Goal: Transaction & Acquisition: Obtain resource

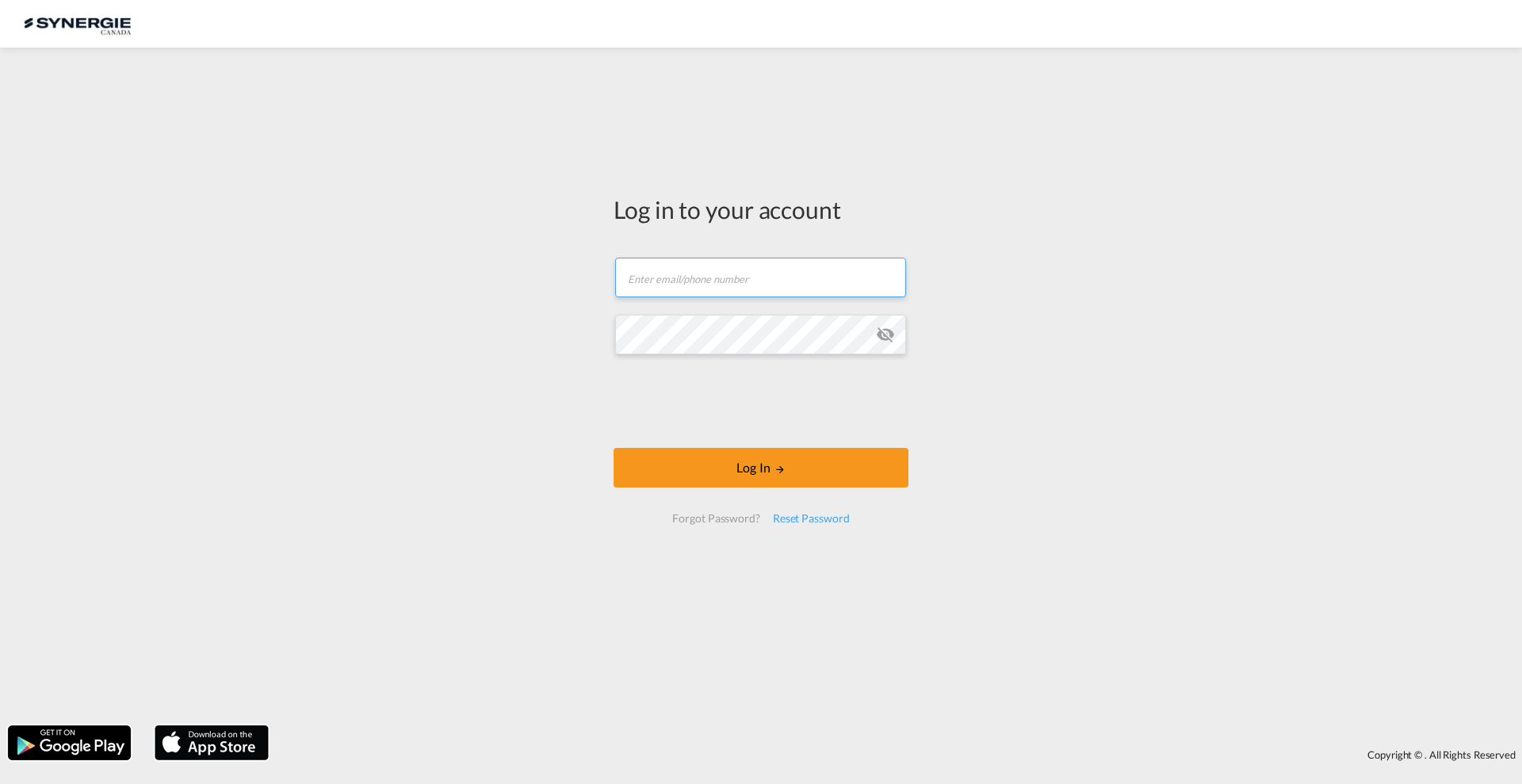
click at [785, 265] on input "text" at bounding box center [761, 278] width 291 height 40
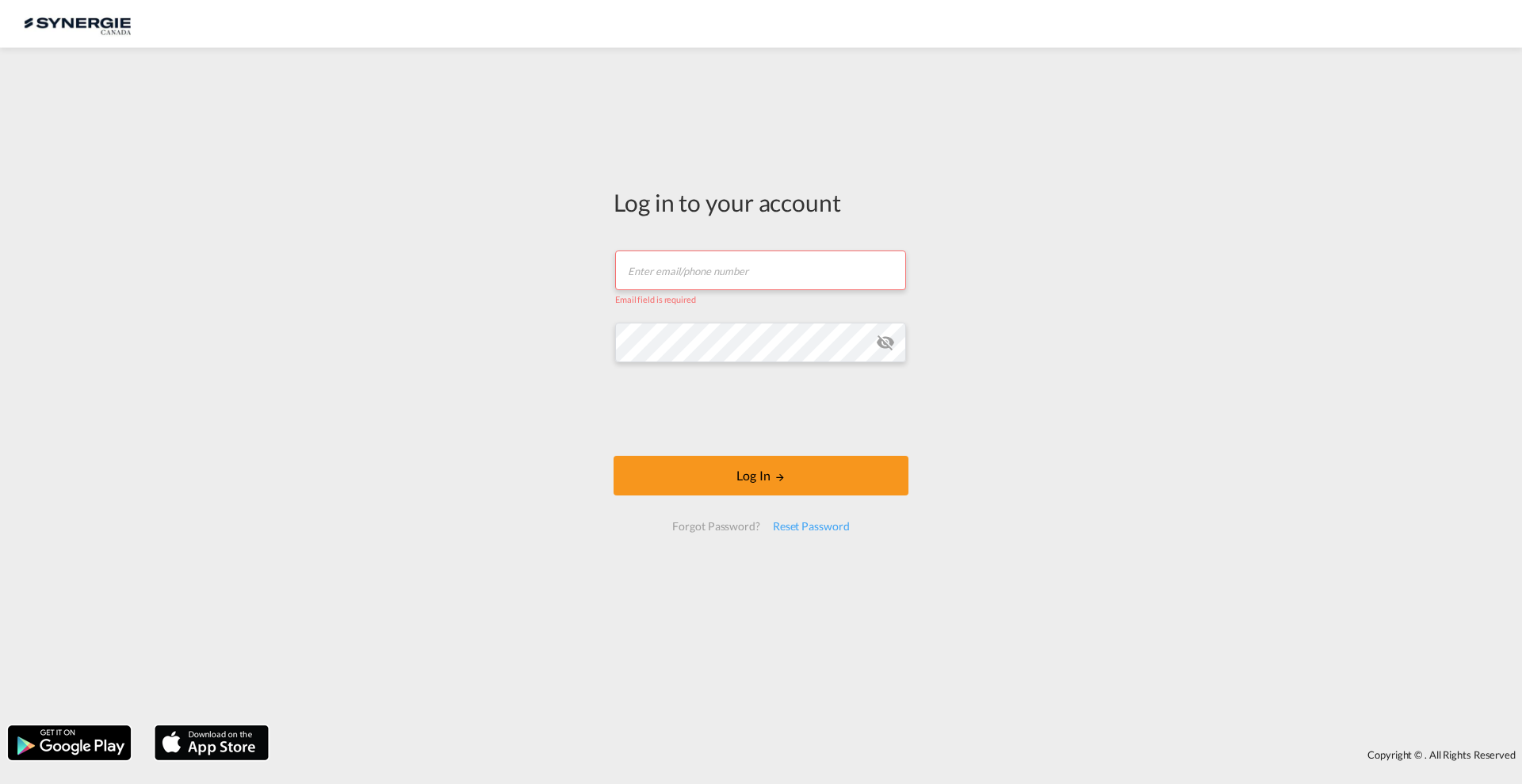
type input "[PERSON_NAME][EMAIL_ADDRESS][DOMAIN_NAME]"
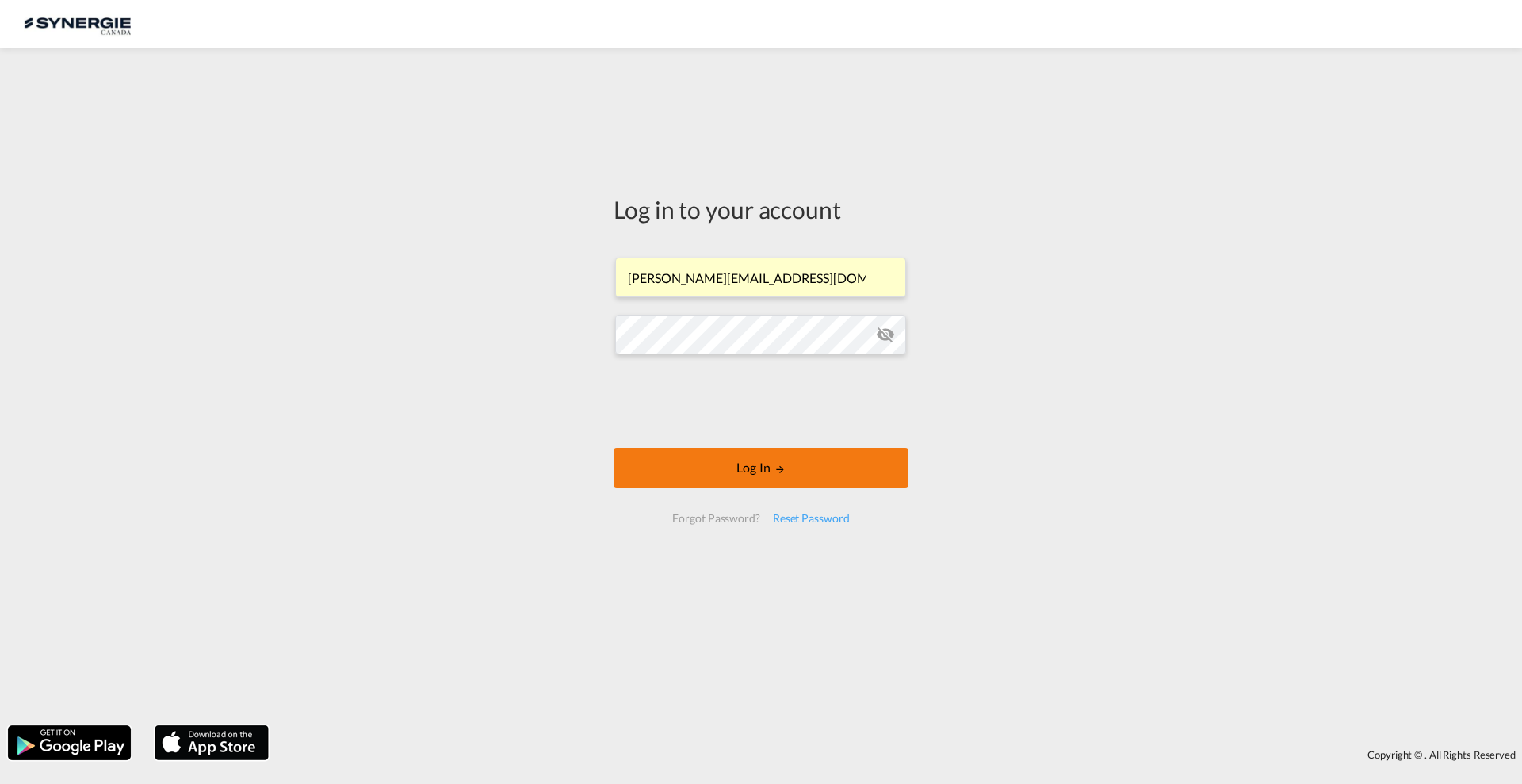
click at [799, 463] on button "Log In" at bounding box center [761, 468] width 295 height 40
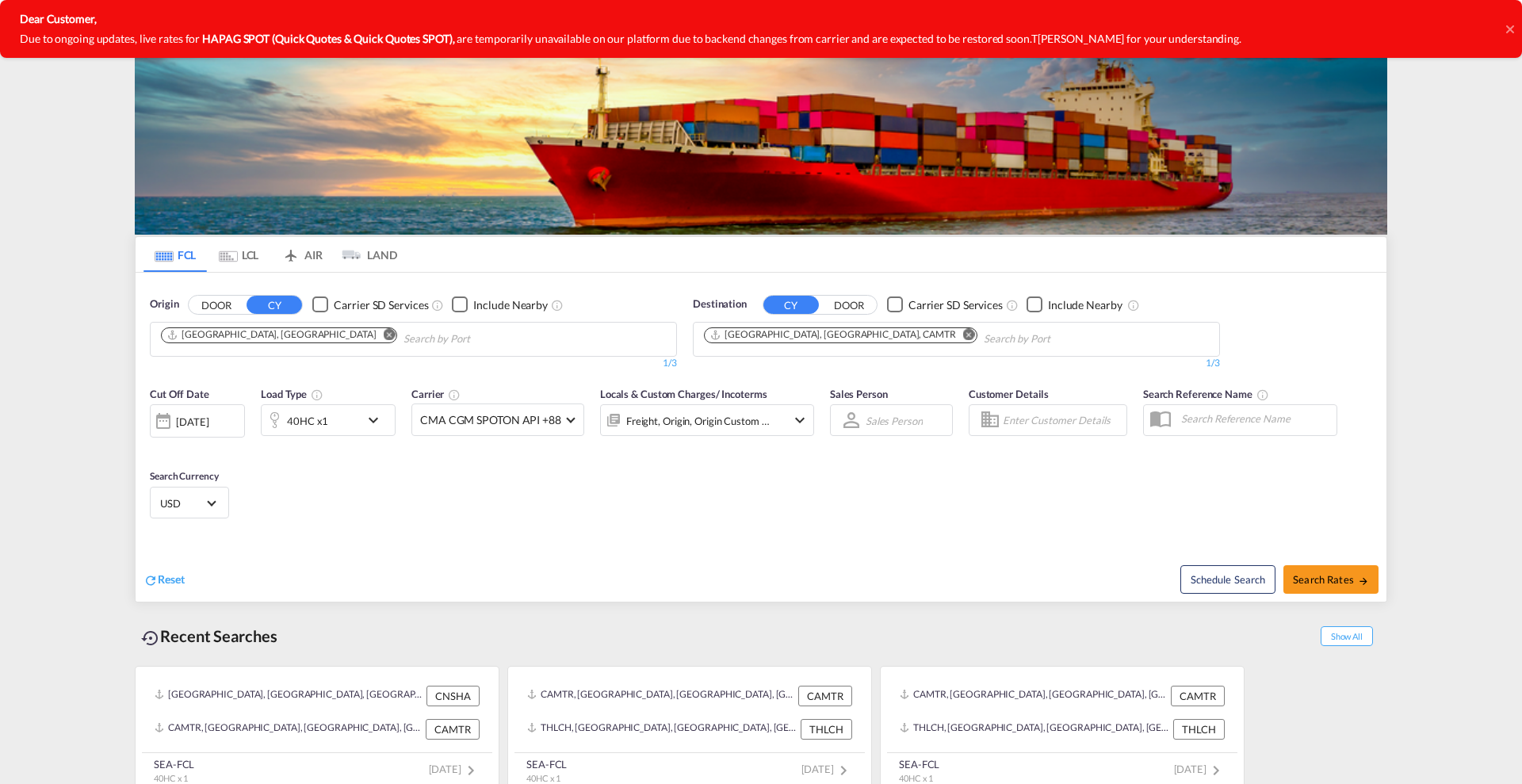
click at [1510, 27] on icon at bounding box center [1510, 29] width 8 height 8
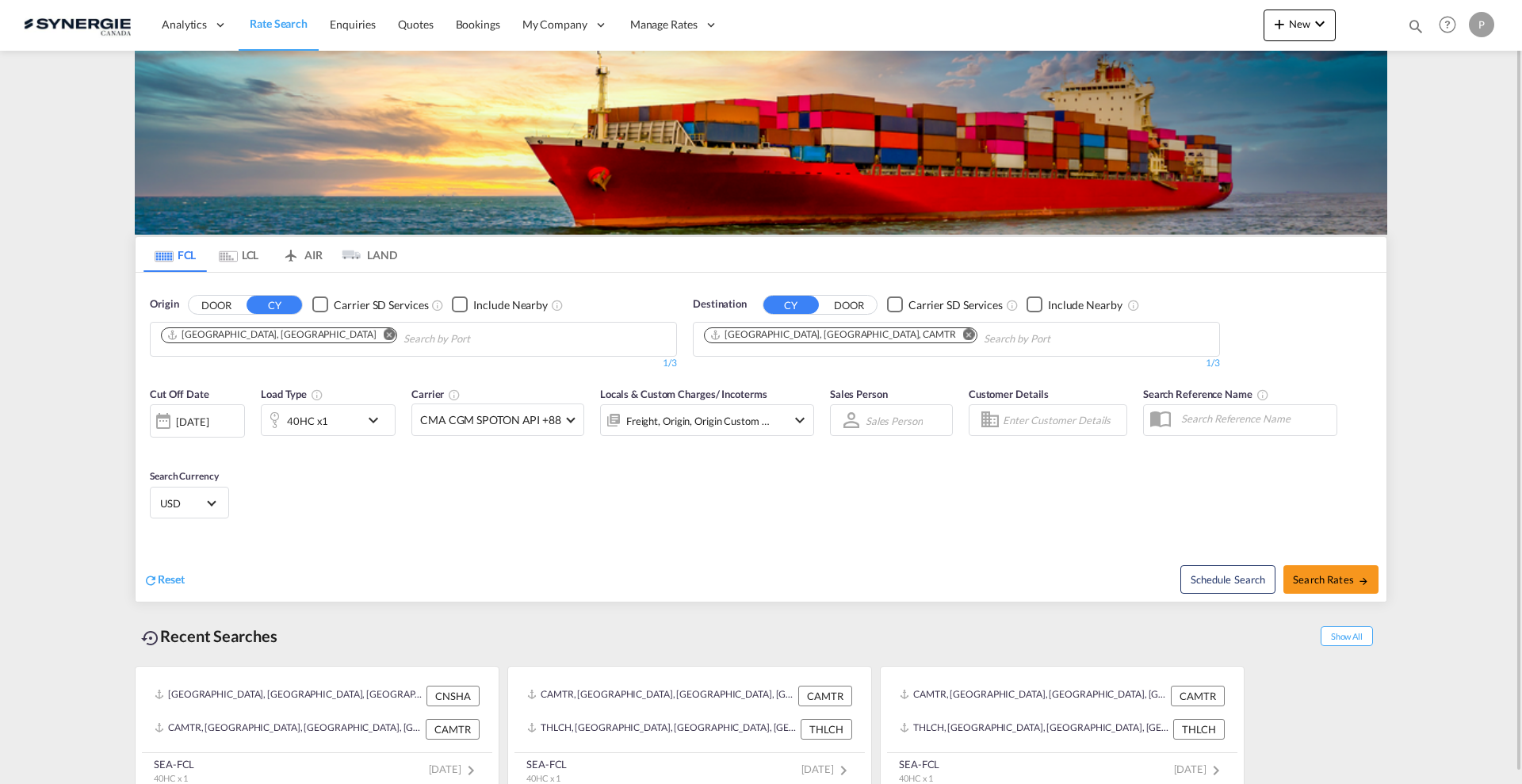
click at [1415, 18] on md-icon "icon-magnify" at bounding box center [1416, 26] width 17 height 17
click at [1179, 24] on select "Bookings Quotes Enquiries" at bounding box center [1164, 26] width 76 height 28
select select "Quotes"
click at [1126, 12] on select "Bookings Quotes Enquiries" at bounding box center [1164, 26] width 76 height 28
click at [1244, 22] on input at bounding box center [1296, 25] width 197 height 27
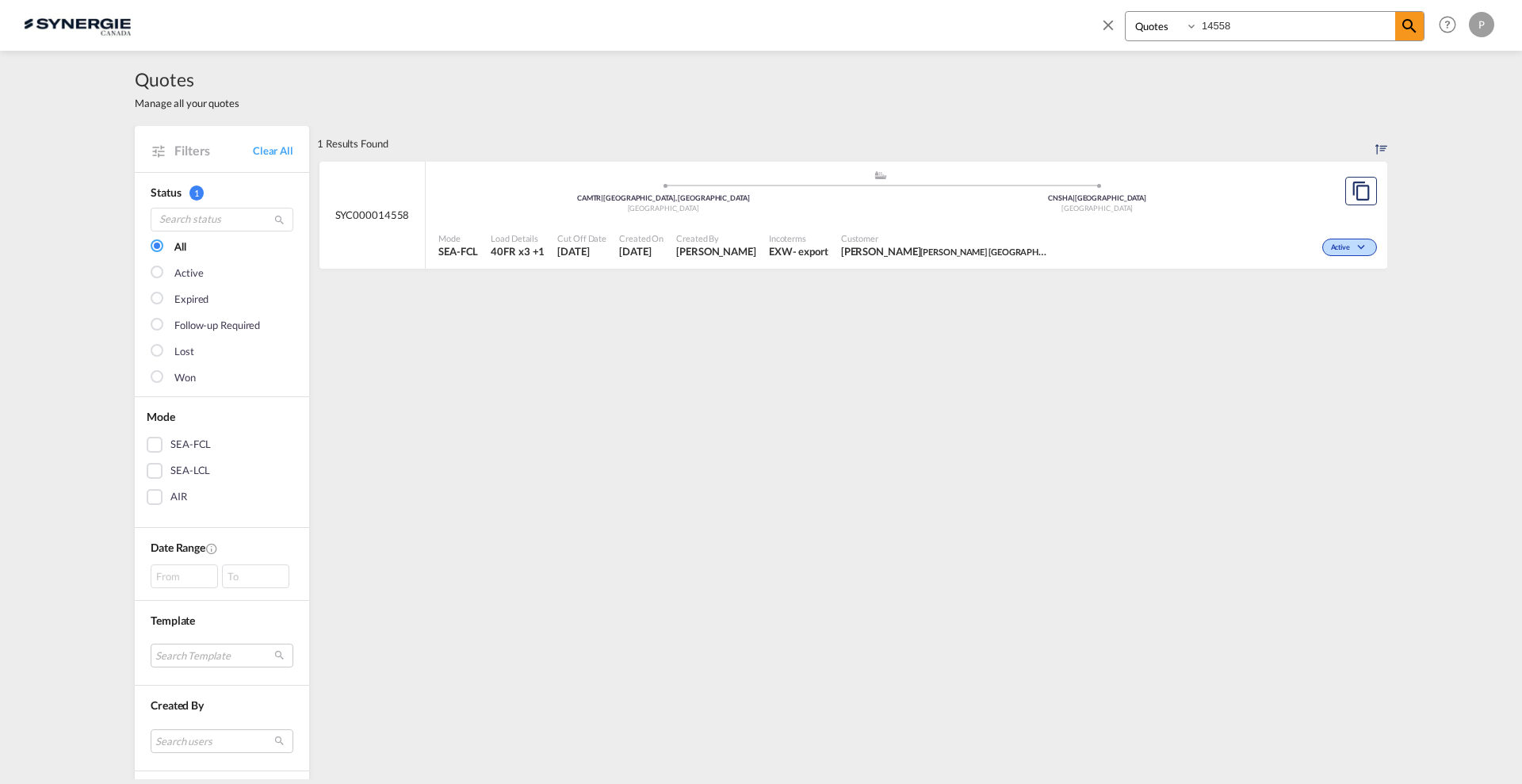
click at [1068, 244] on div "Active" at bounding box center [1218, 246] width 328 height 40
drag, startPoint x: 1234, startPoint y: 23, endPoint x: 1225, endPoint y: 22, distance: 9.1
click at [1225, 22] on input "14558" at bounding box center [1296, 25] width 197 height 27
type input "14554"
click at [1352, 200] on md-icon "assets/icons/custom/copyQuote.svg" at bounding box center [1361, 190] width 19 height 19
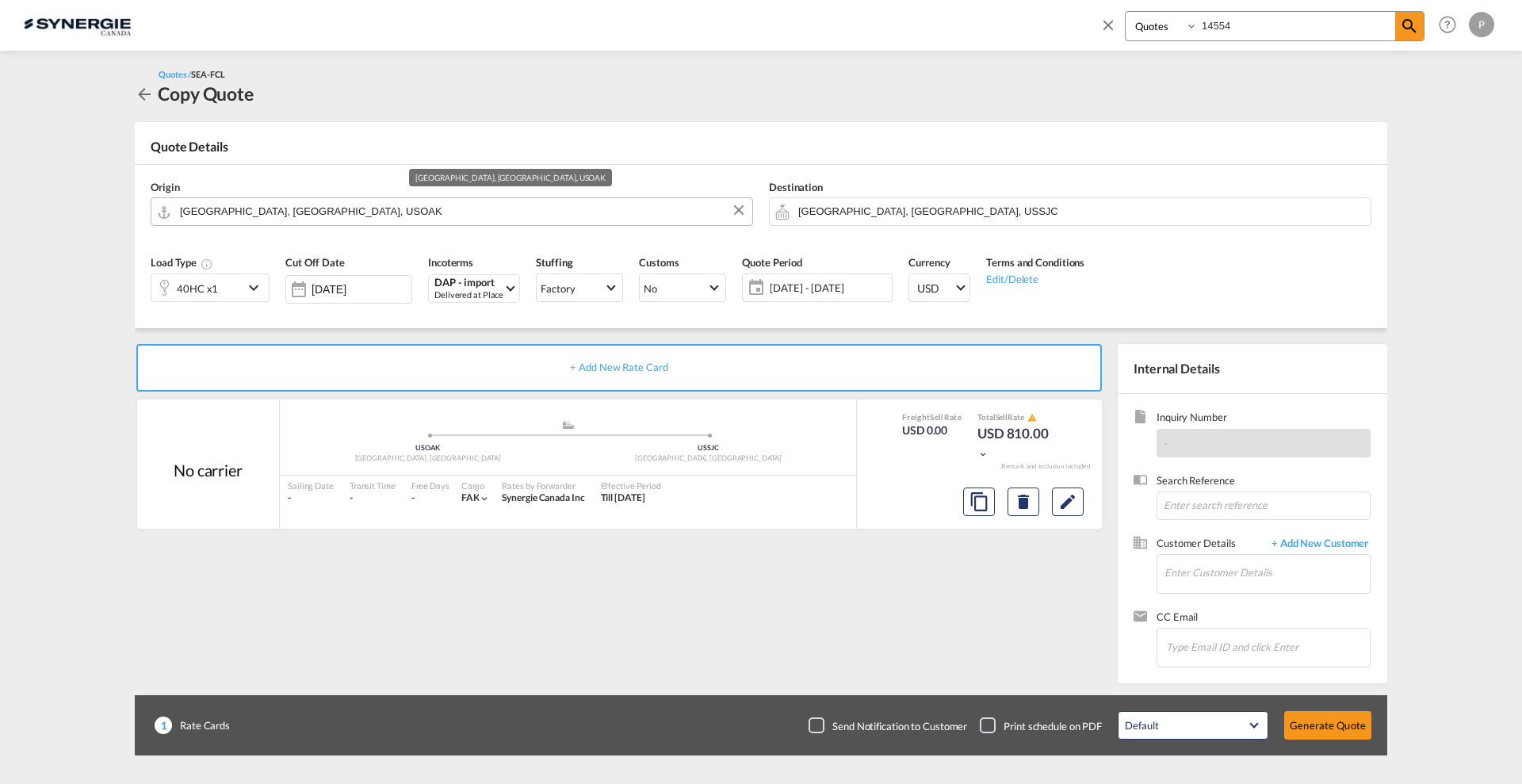
click at [374, 209] on input "[GEOGRAPHIC_DATA], [GEOGRAPHIC_DATA], USOAK" at bounding box center [462, 210] width 565 height 27
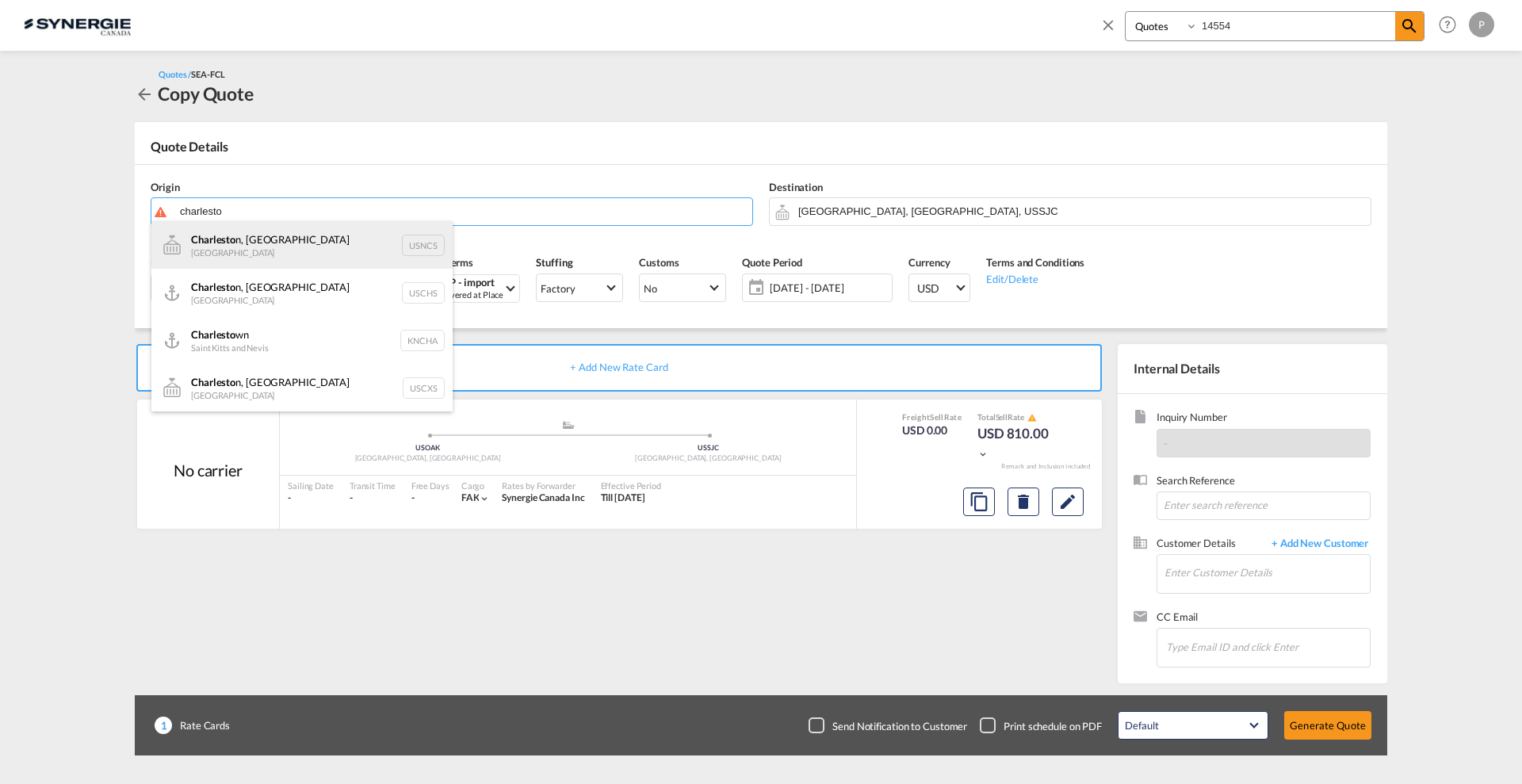
click at [359, 244] on div "Charlesto n, [GEOGRAPHIC_DATA] [GEOGRAPHIC_DATA] USNCS" at bounding box center [302, 244] width 301 height 47
type input "[GEOGRAPHIC_DATA], [GEOGRAPHIC_DATA], USNCS"
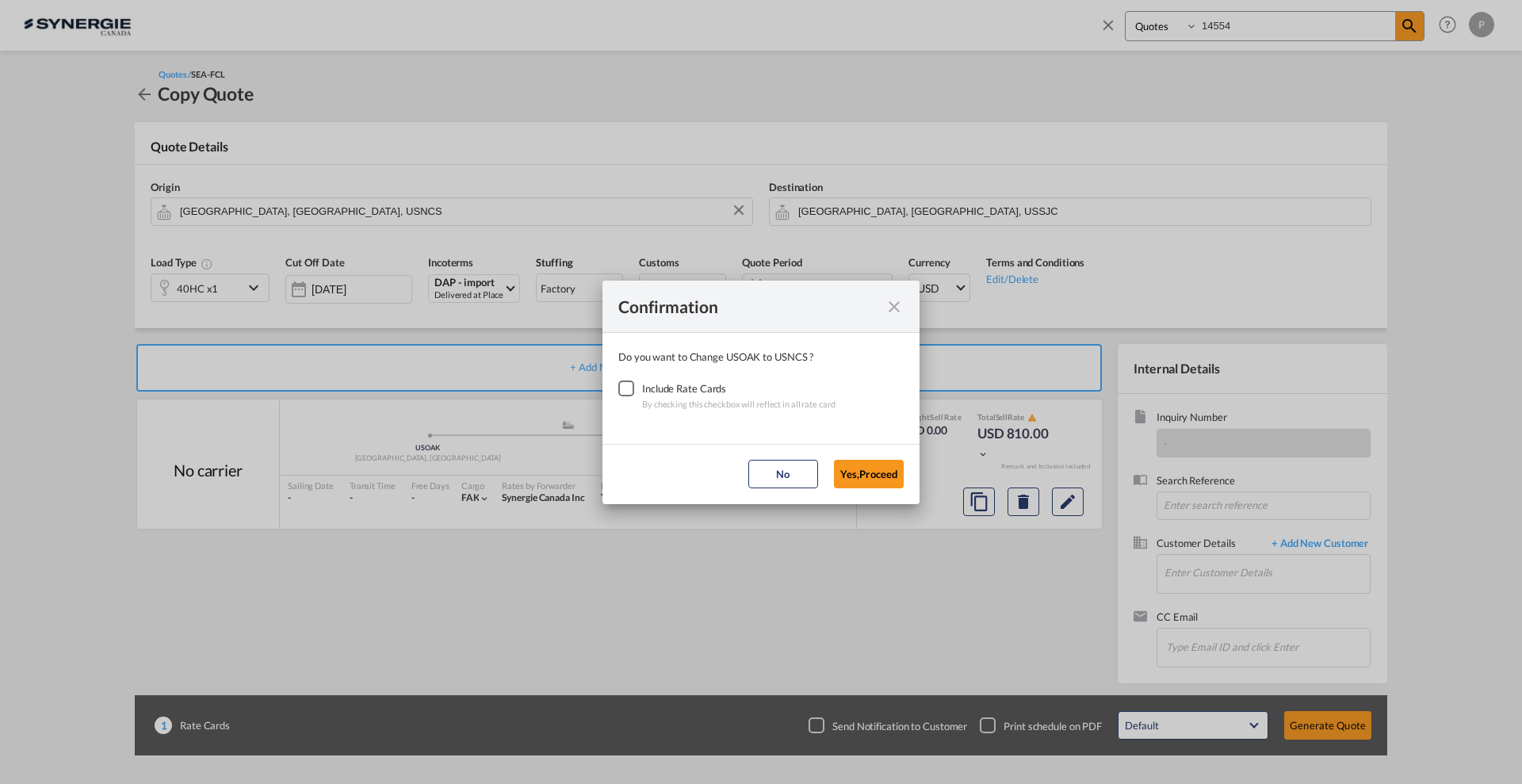
click at [631, 397] on div "Checkbox No Ink" at bounding box center [626, 388] width 16 height 16
click at [834, 468] on md-dialog-actions "No Yes,Proceed" at bounding box center [761, 474] width 317 height 60
click at [860, 478] on button "Yes,Proceed" at bounding box center [869, 474] width 70 height 28
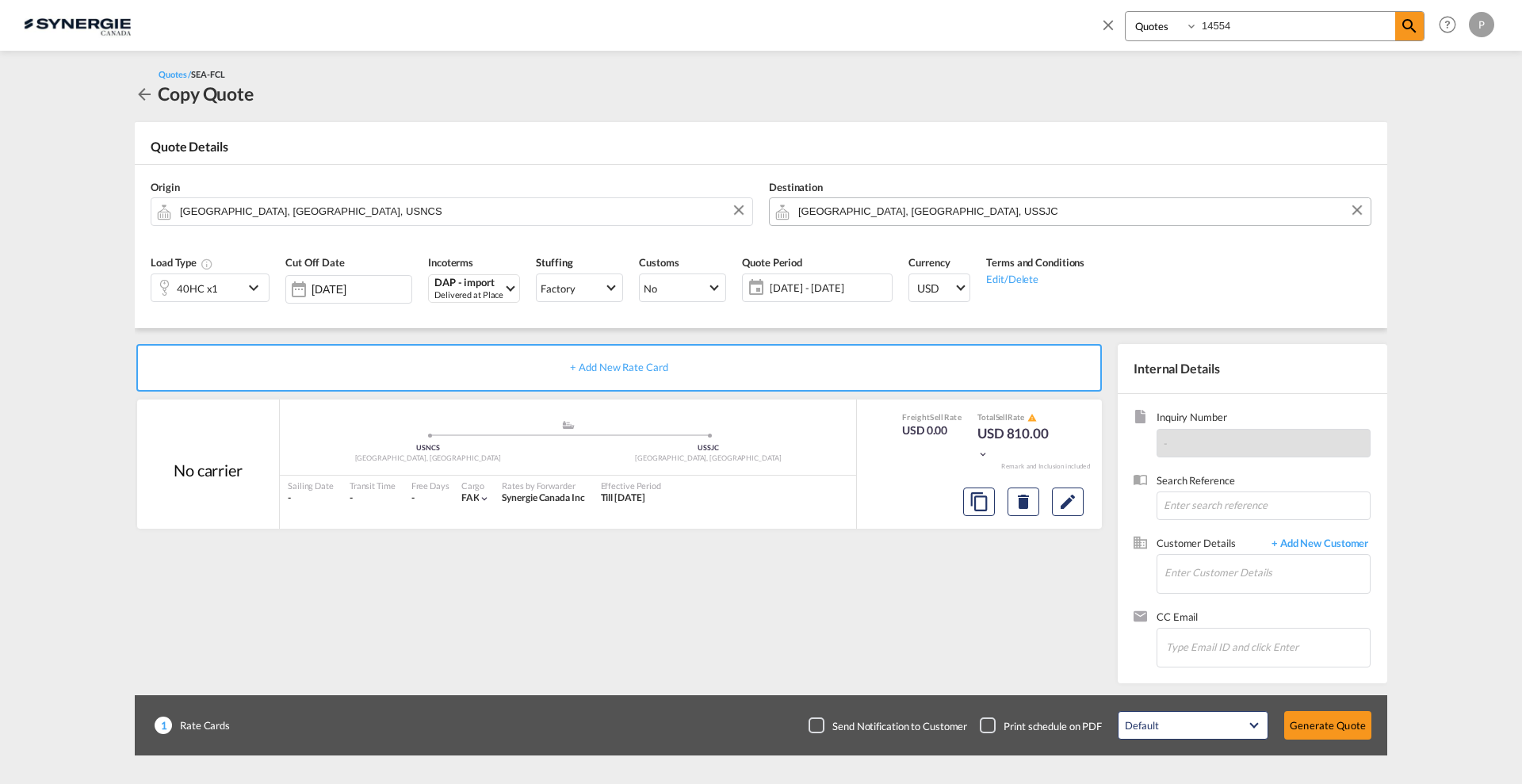
click at [896, 210] on input "[GEOGRAPHIC_DATA], [GEOGRAPHIC_DATA], USSJC" at bounding box center [1080, 210] width 565 height 27
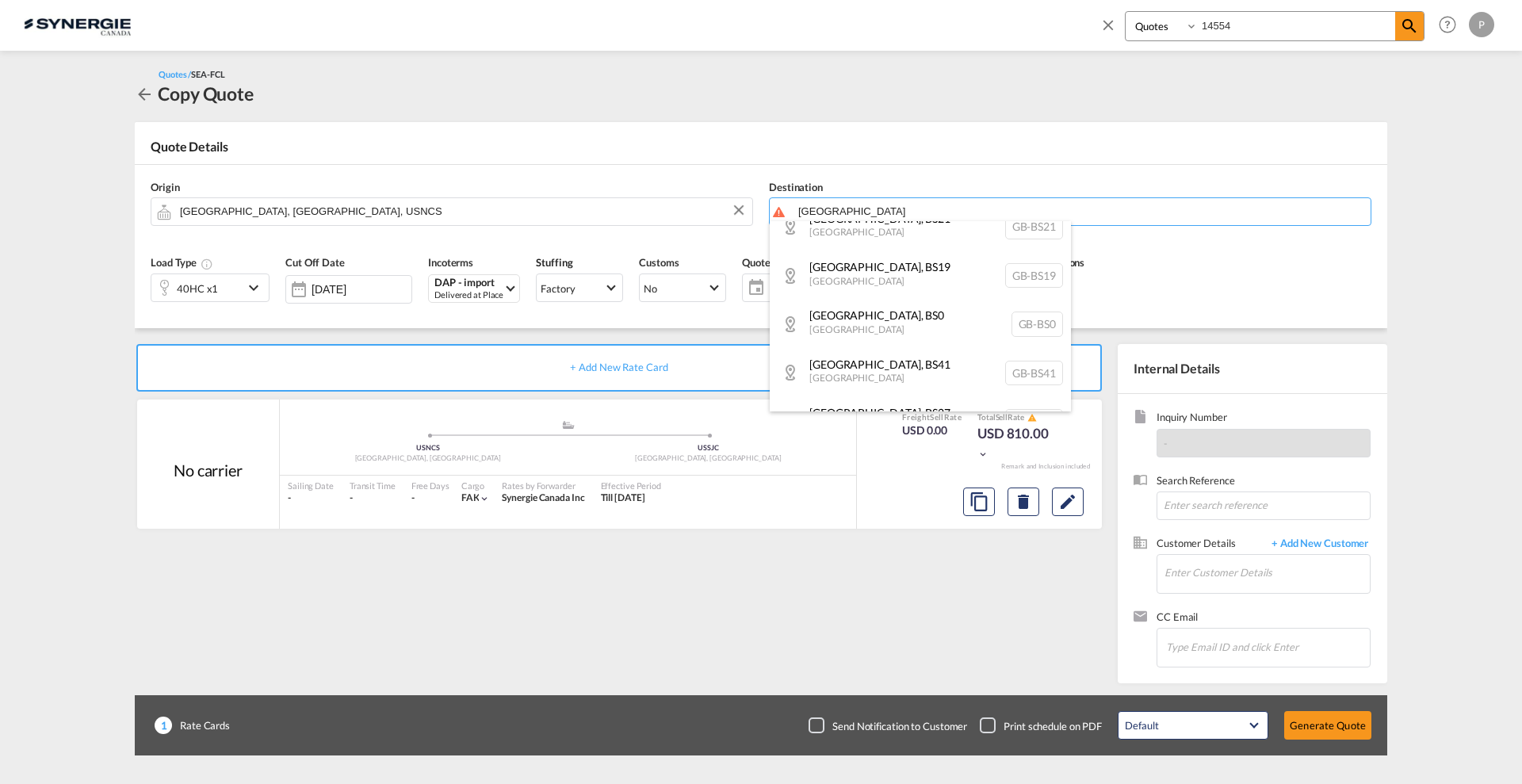
scroll to position [634, 0]
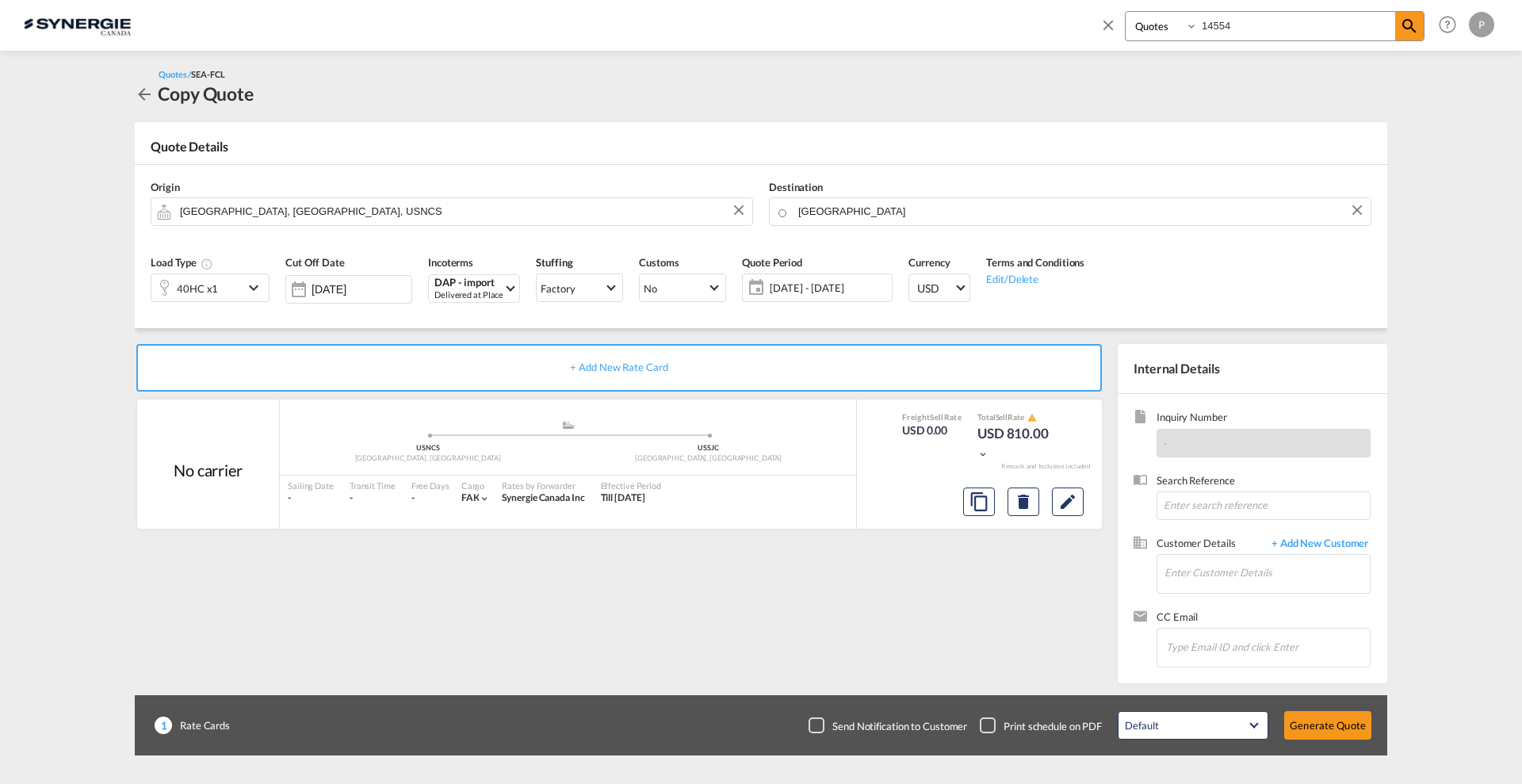
click at [881, 201] on body "Analytics Reports Dashboard Rate Search Enquiries Quotes Bookings" at bounding box center [761, 392] width 1522 height 784
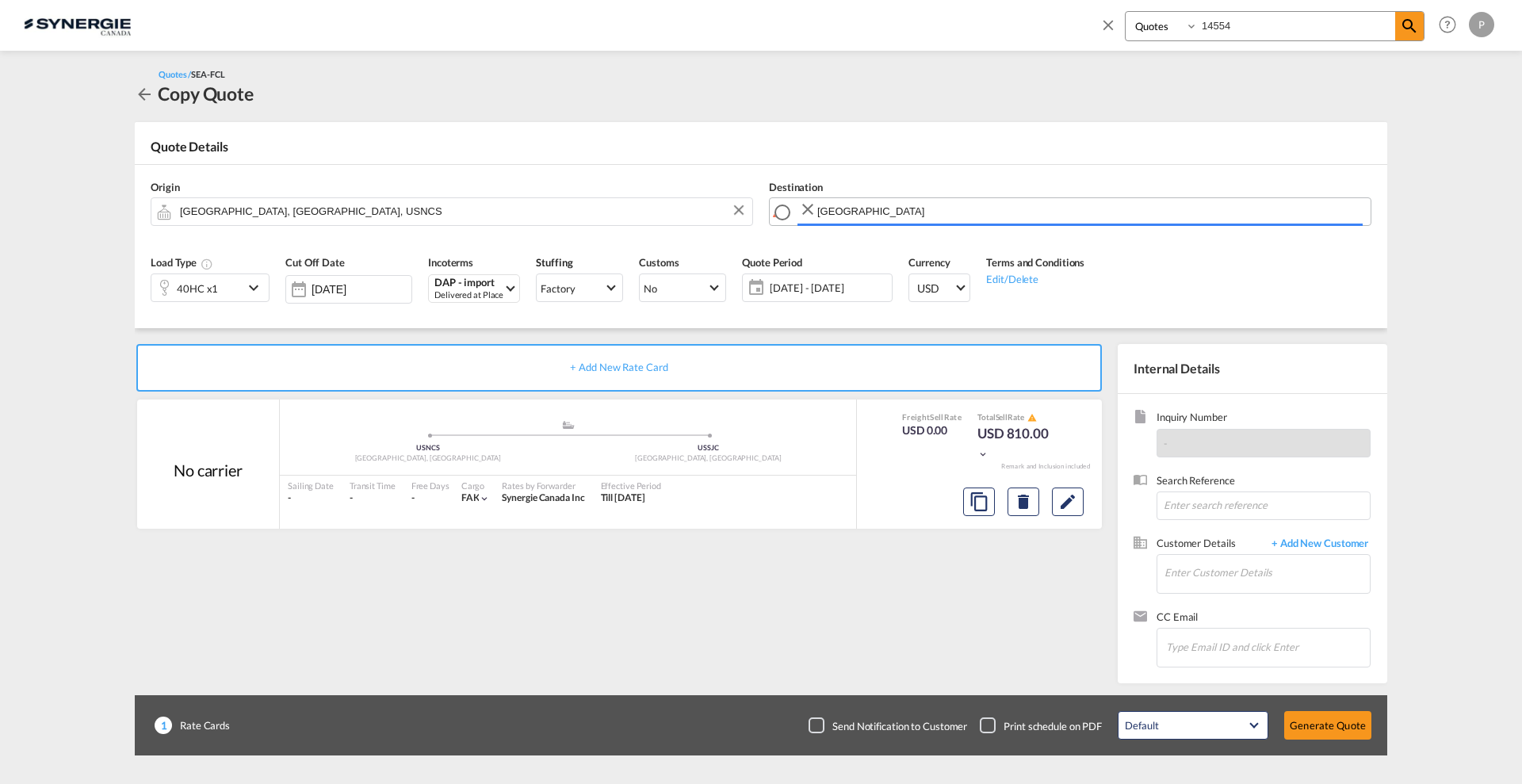
click at [879, 209] on input "[GEOGRAPHIC_DATA]" at bounding box center [1090, 210] width 546 height 27
click at [881, 205] on input "[GEOGRAPHIC_DATA]" at bounding box center [1080, 210] width 565 height 27
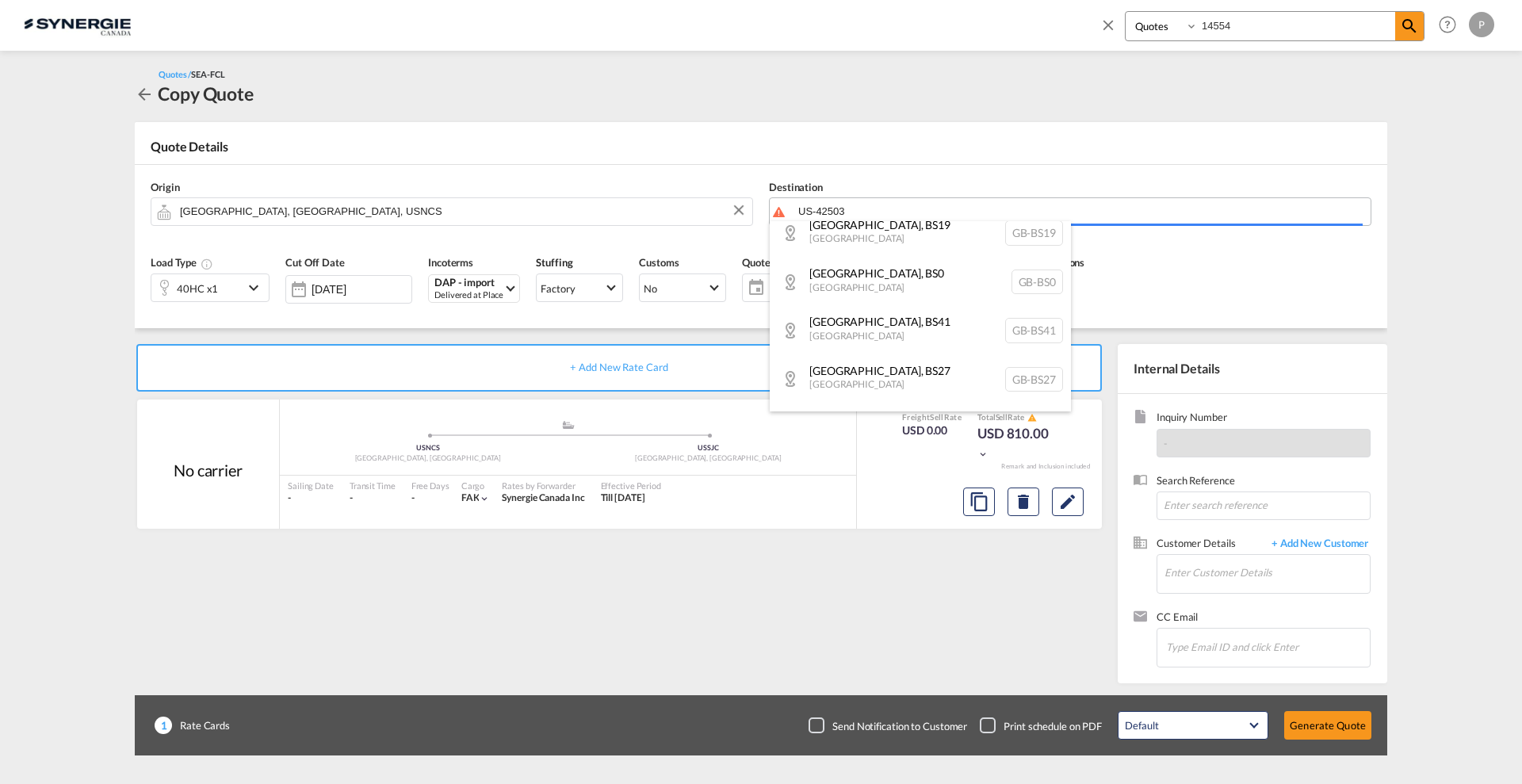
scroll to position [1, 0]
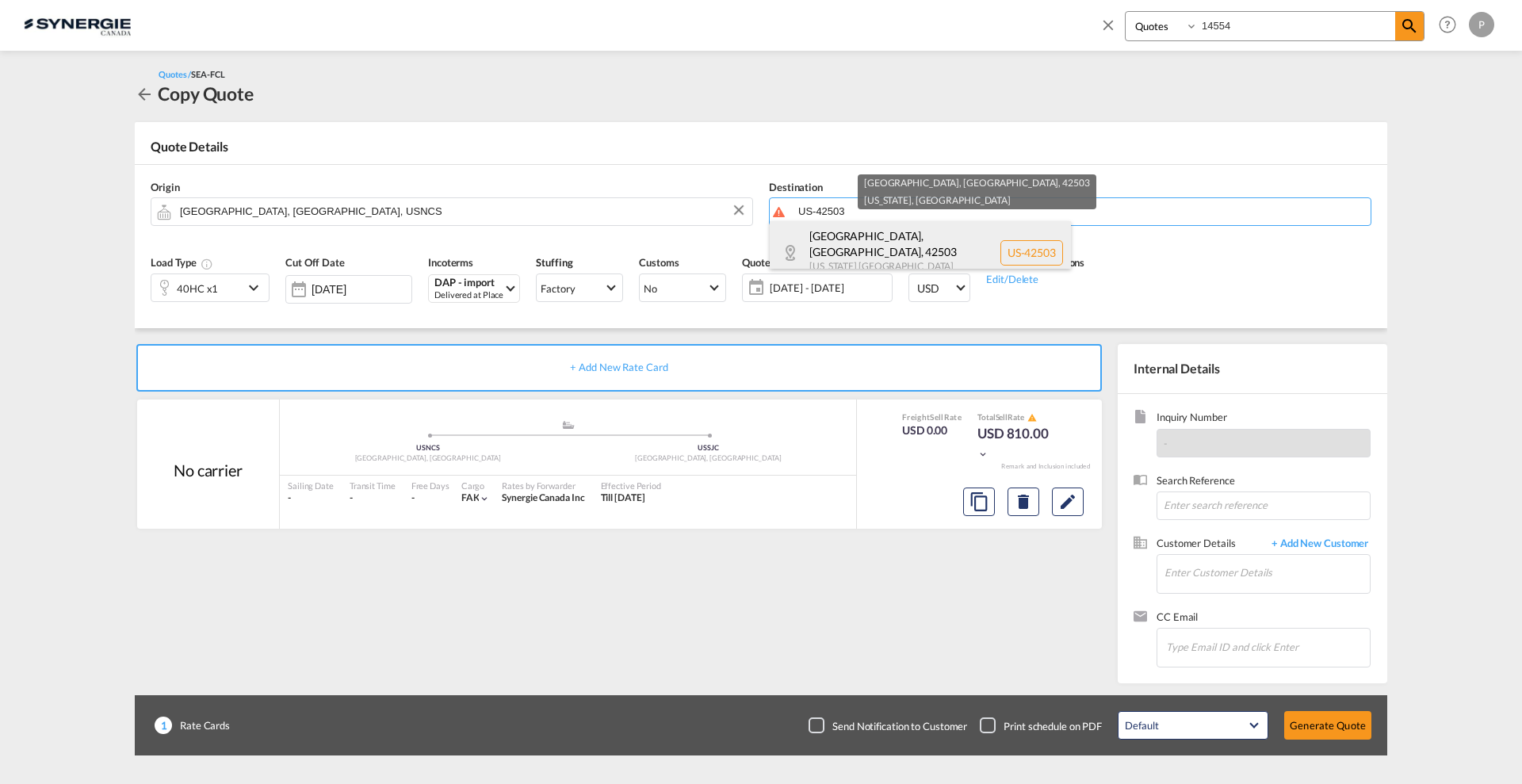
click at [882, 238] on div "[GEOGRAPHIC_DATA] [US_STATE] [GEOGRAPHIC_DATA] [GEOGRAPHIC_DATA]-42503" at bounding box center [921, 252] width 301 height 64
type input "US-42503, [GEOGRAPHIC_DATA], [GEOGRAPHIC_DATA], [US_STATE]"
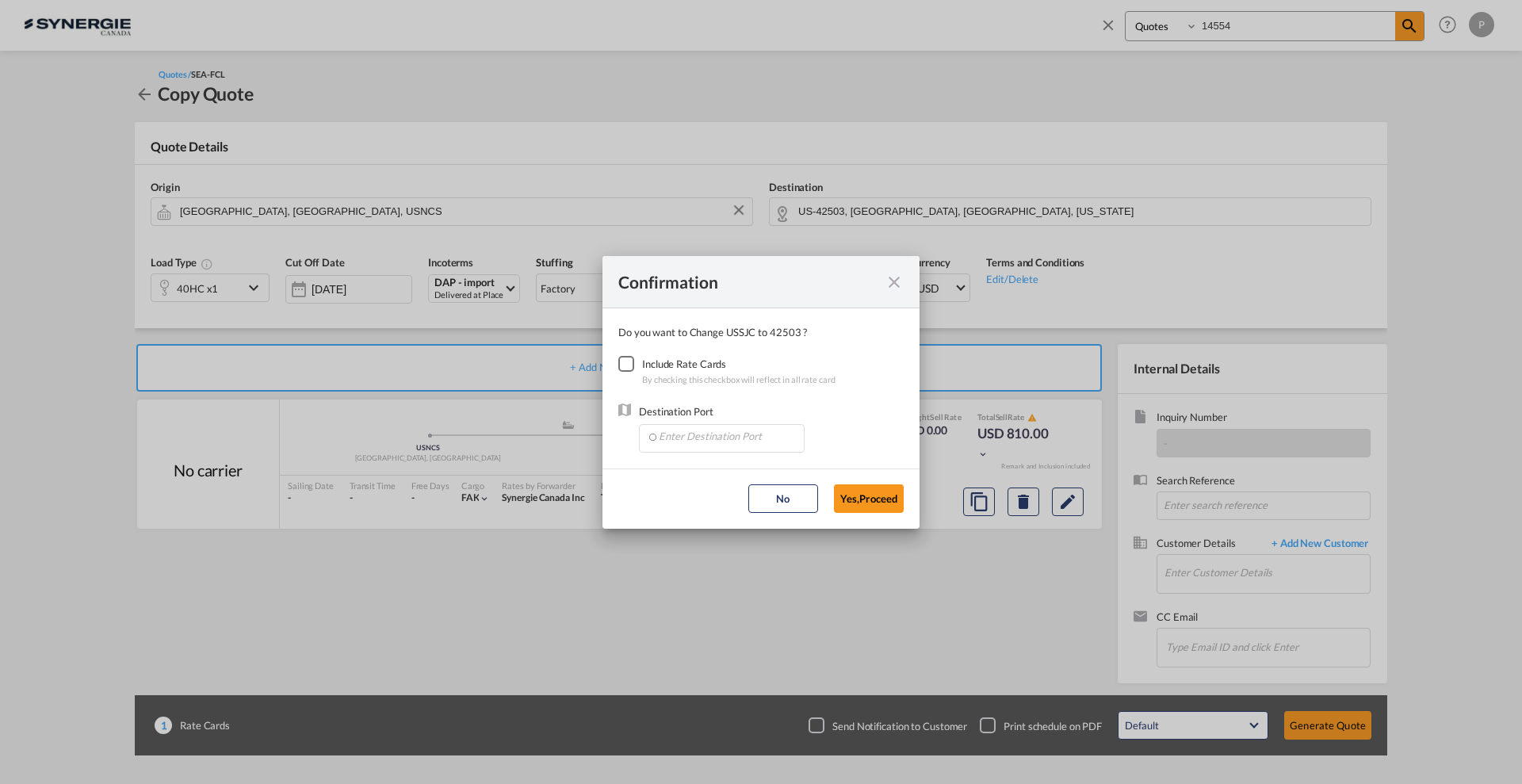
click at [630, 361] on div "Checkbox No Ink" at bounding box center [626, 363] width 16 height 16
click at [694, 446] on input "Enter Destination Port" at bounding box center [725, 436] width 157 height 24
click at [694, 436] on input "Enter Destination Port" at bounding box center [725, 436] width 157 height 24
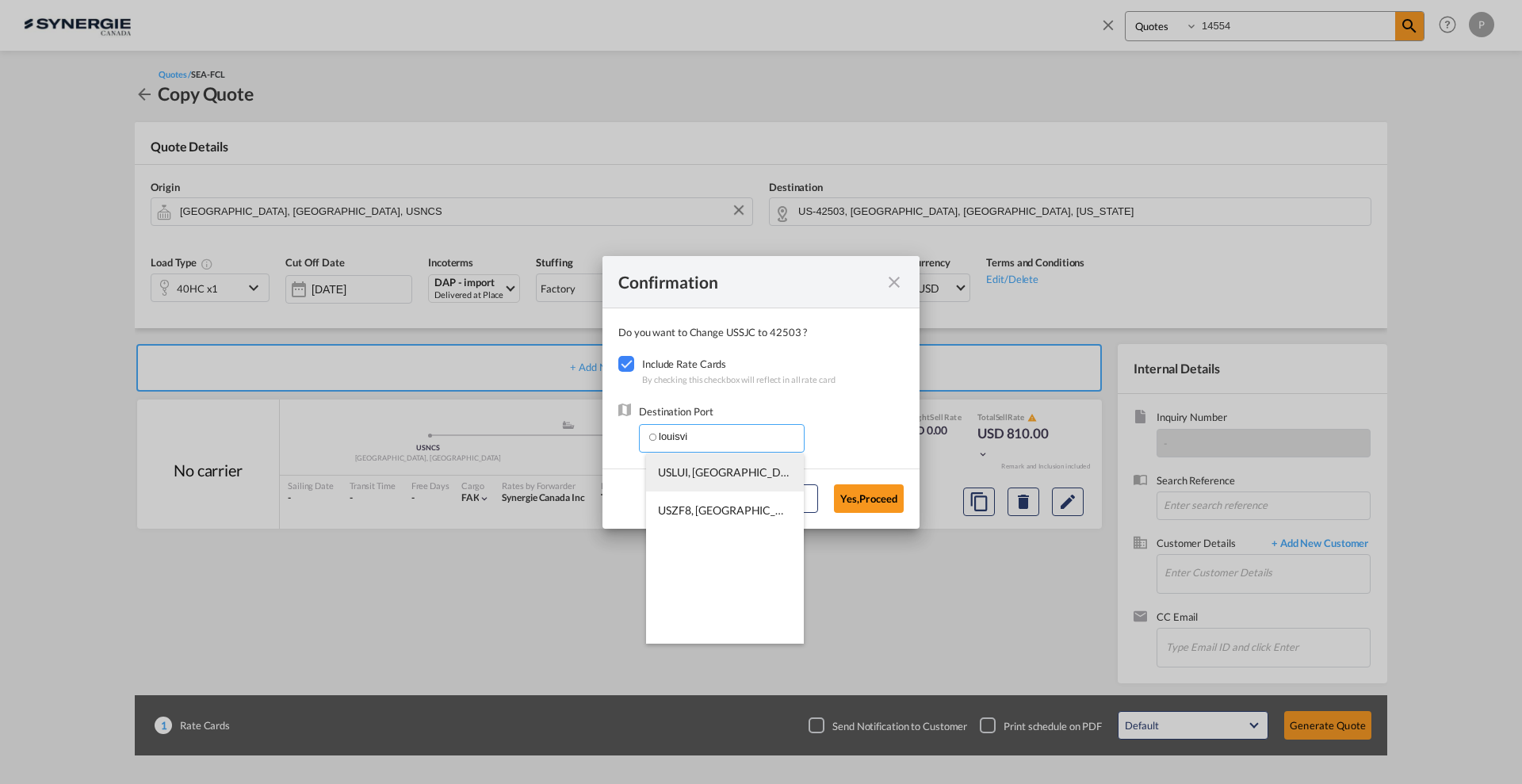
click at [694, 472] on span "USLUI, [GEOGRAPHIC_DATA], [GEOGRAPHIC_DATA], [GEOGRAPHIC_DATA], [GEOGRAPHIC_DAT…" at bounding box center [964, 472] width 613 height 13
type input "USLUI, [GEOGRAPHIC_DATA], [GEOGRAPHIC_DATA], [GEOGRAPHIC_DATA], [GEOGRAPHIC_DAT…"
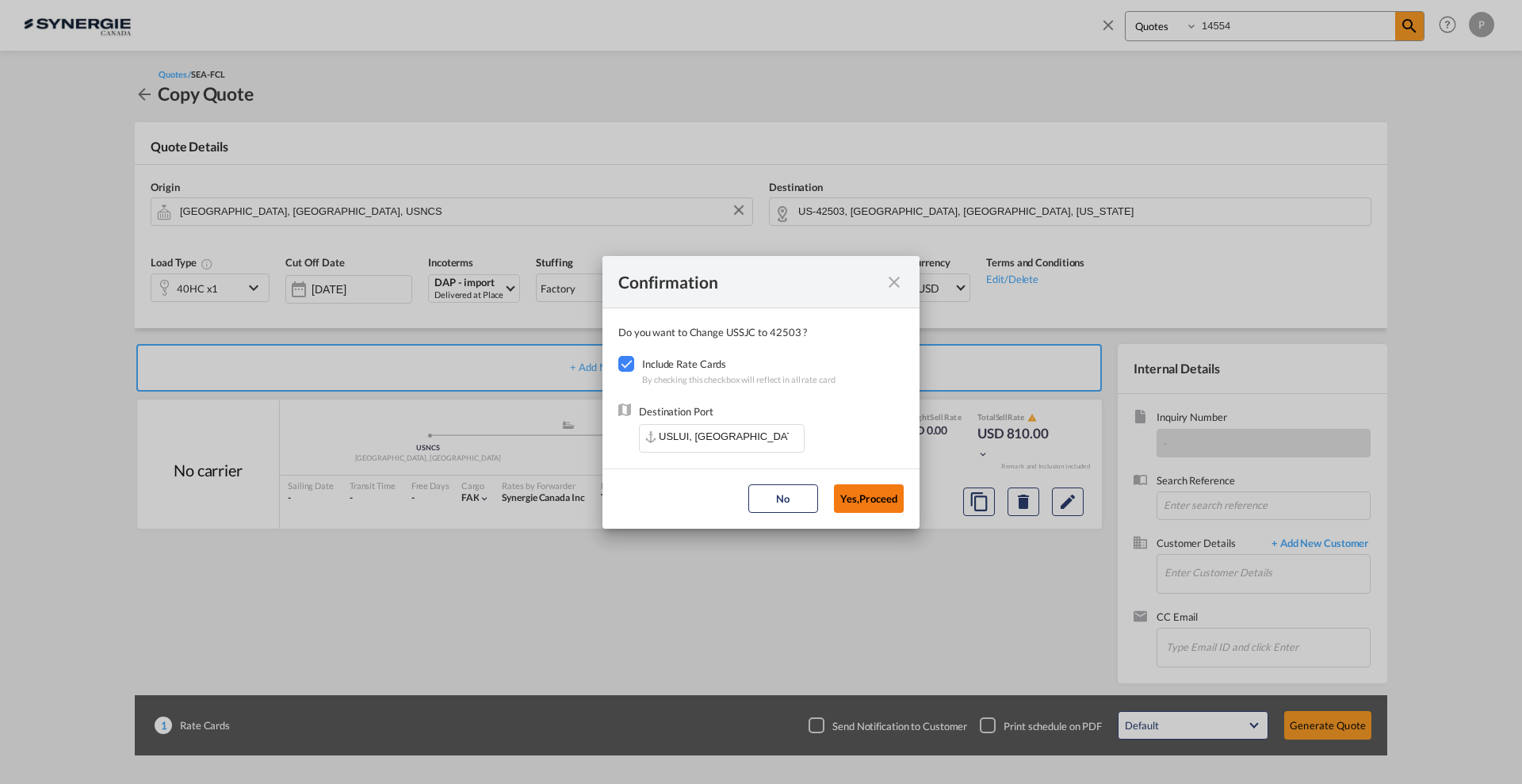
click at [855, 495] on button "Yes,Proceed" at bounding box center [869, 498] width 70 height 28
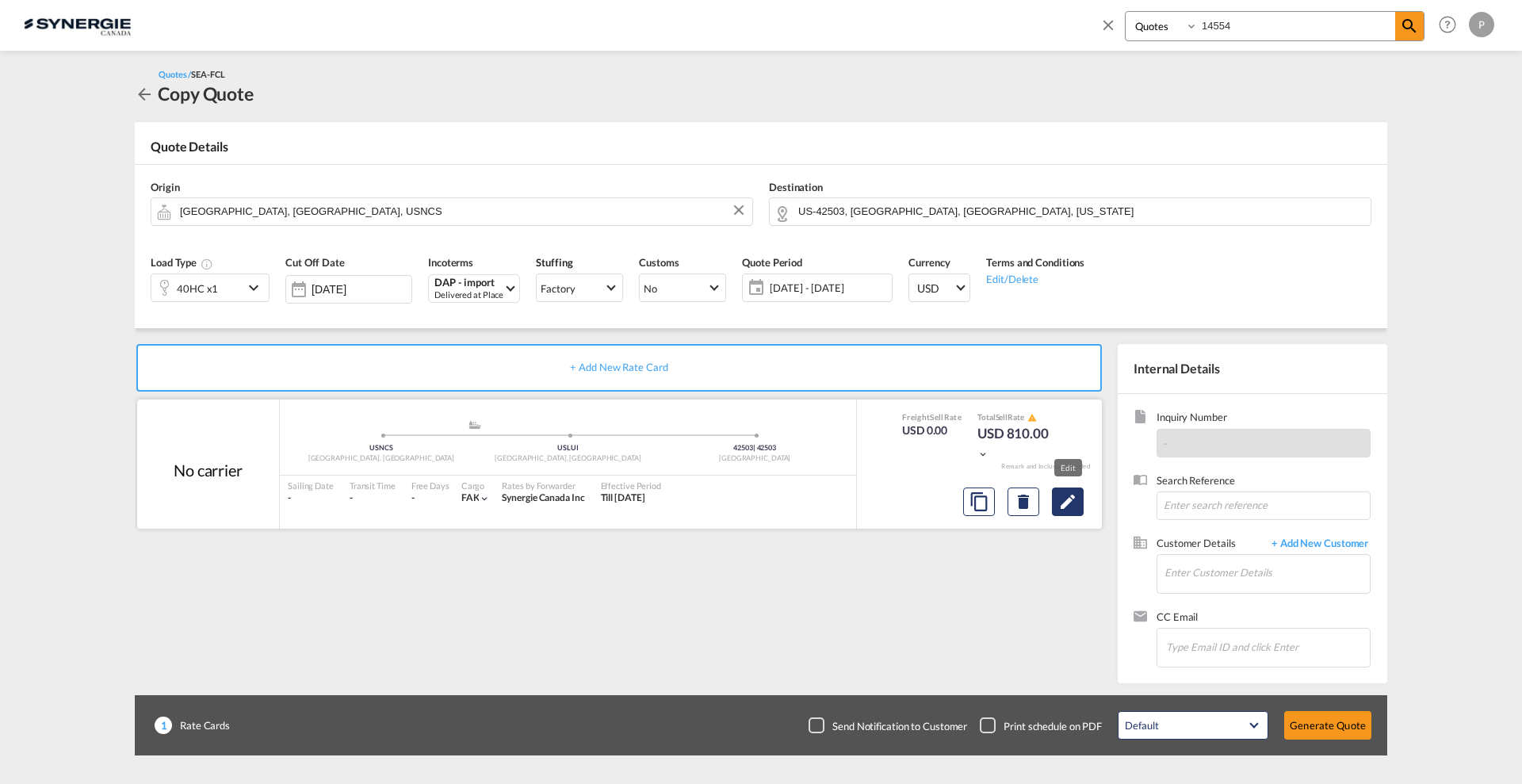
click at [1071, 500] on md-icon "Edit" at bounding box center [1068, 501] width 19 height 19
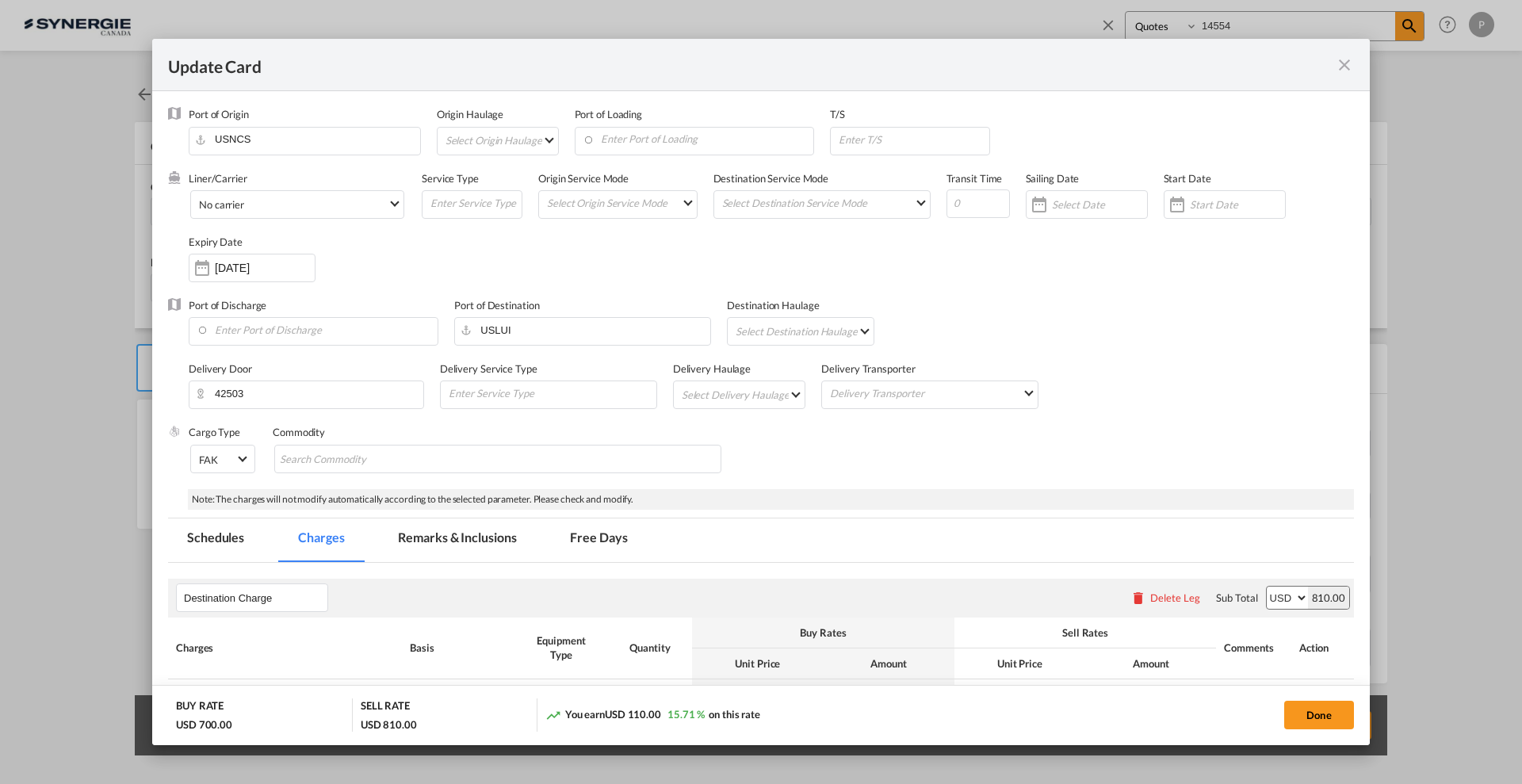
select select "per container"
select select "per shipment"
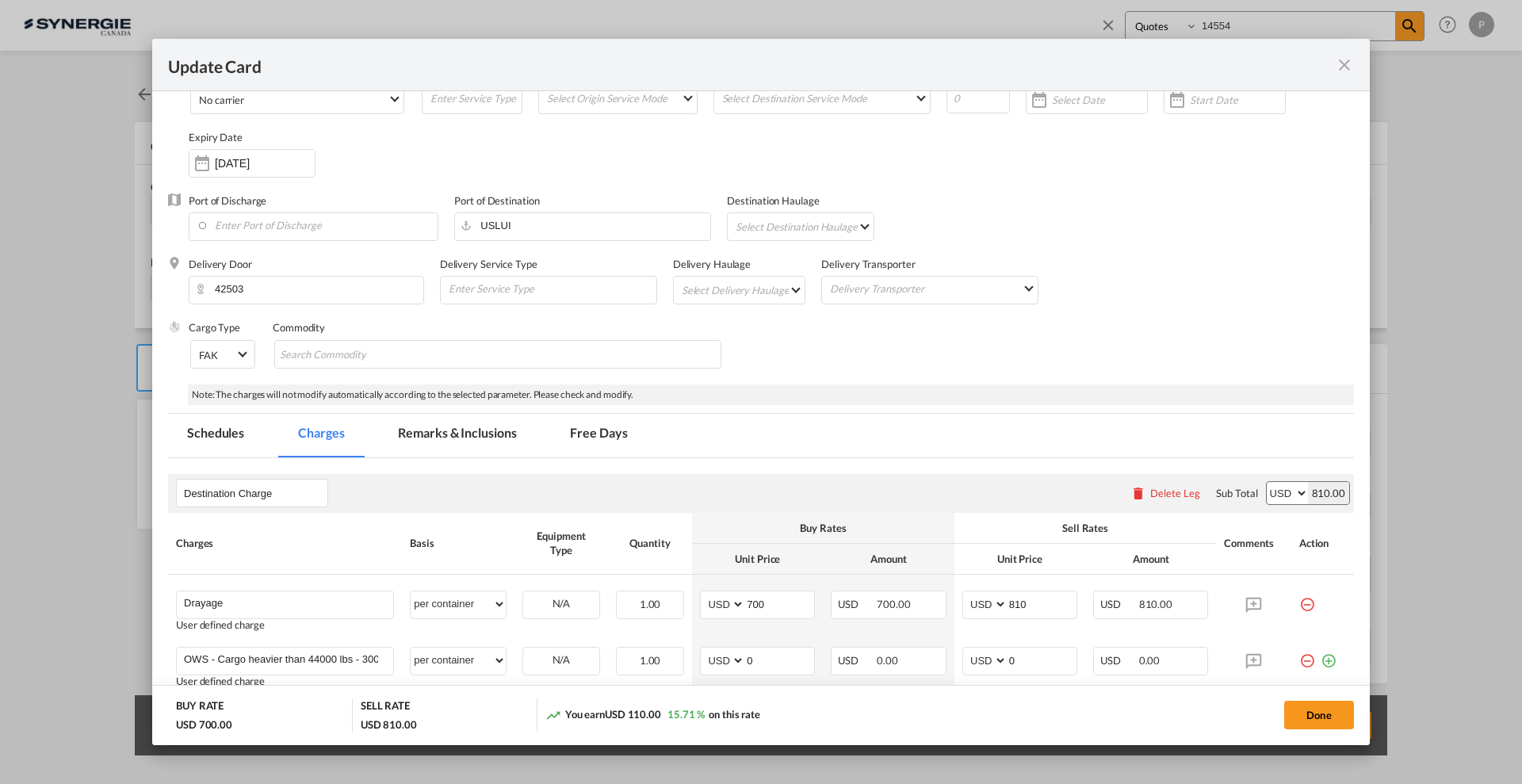
scroll to position [198, 0]
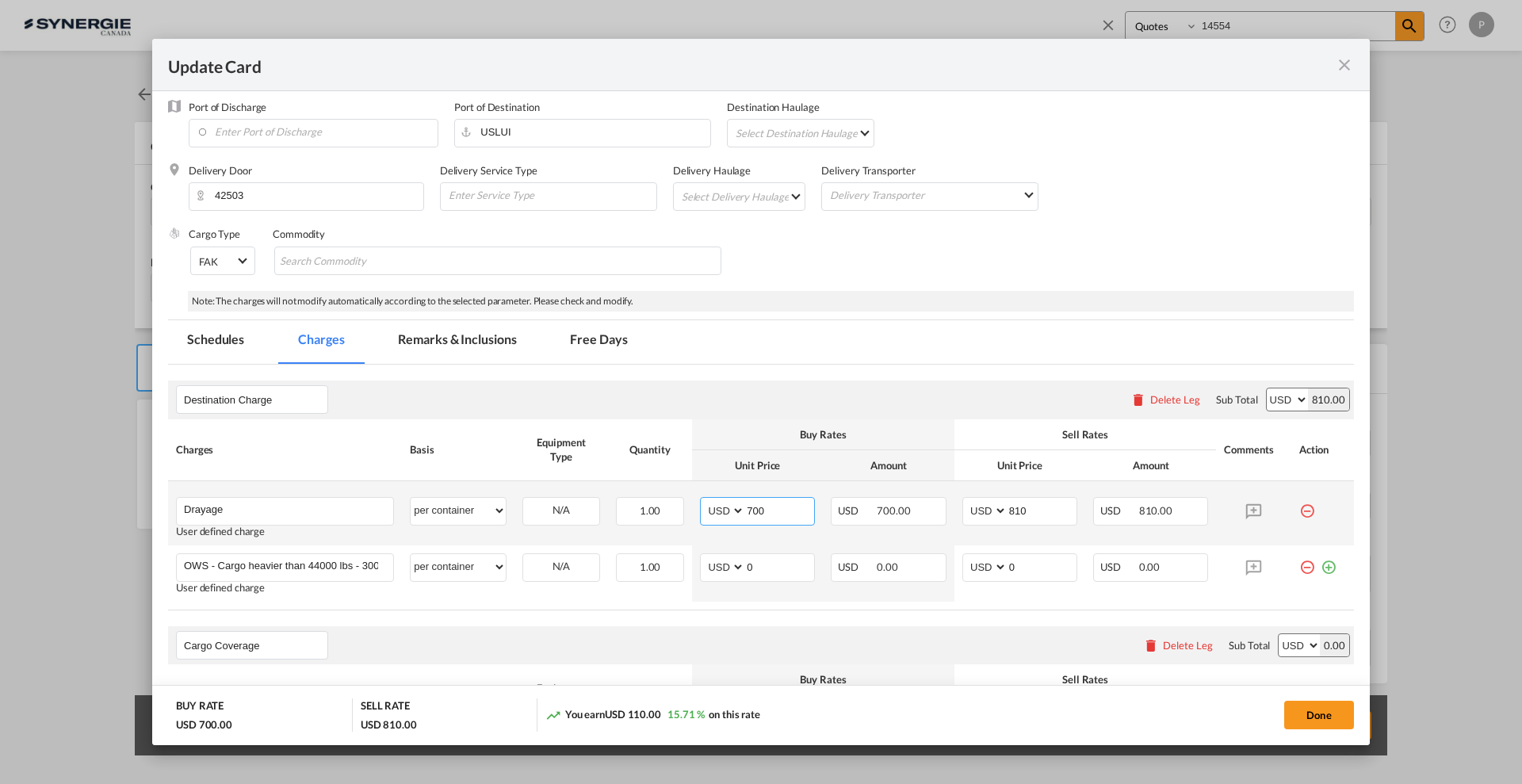
click at [762, 510] on input "700" at bounding box center [779, 510] width 69 height 24
type input "2350"
click at [1017, 498] on input "810" at bounding box center [1042, 510] width 69 height 24
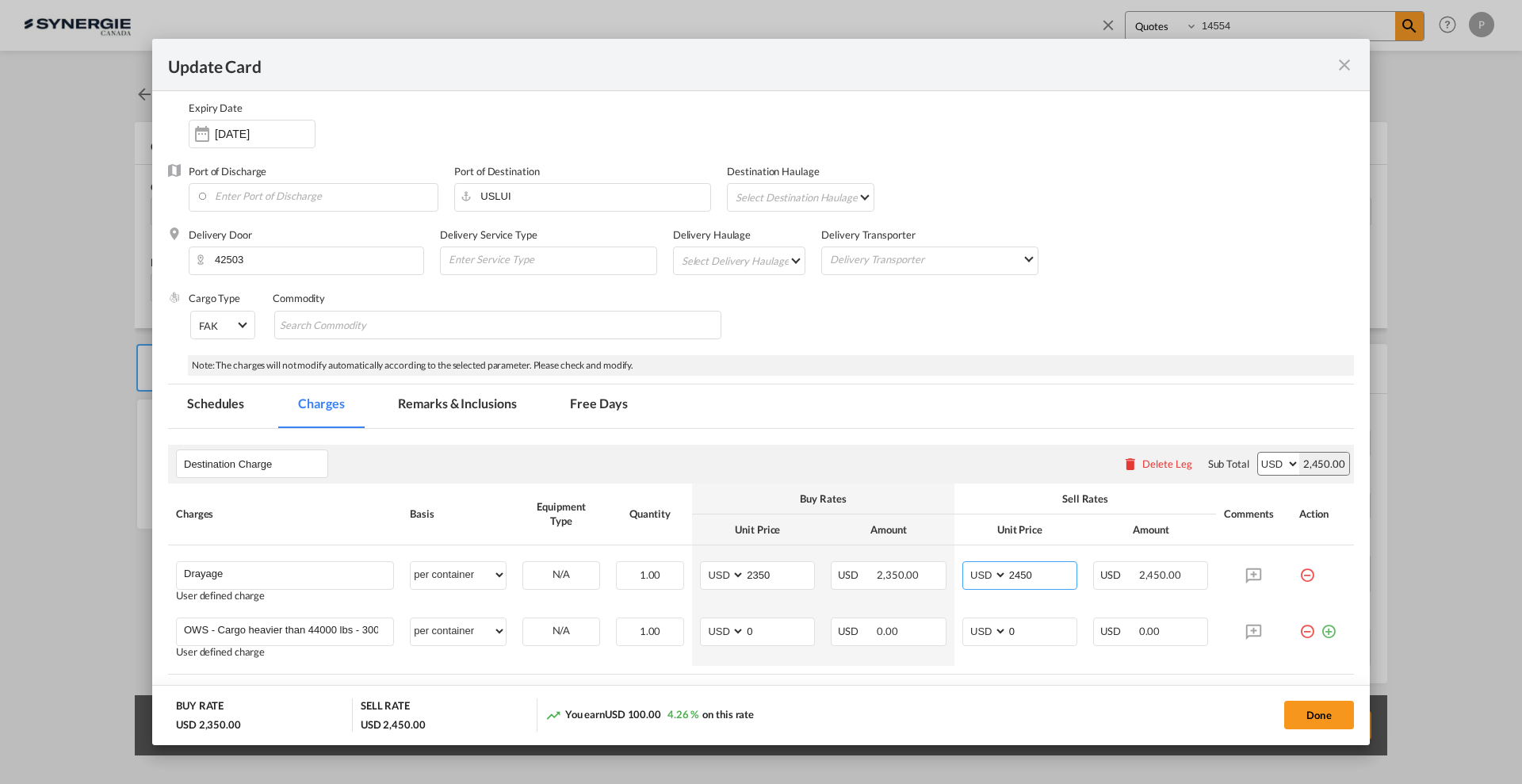
scroll to position [121, 0]
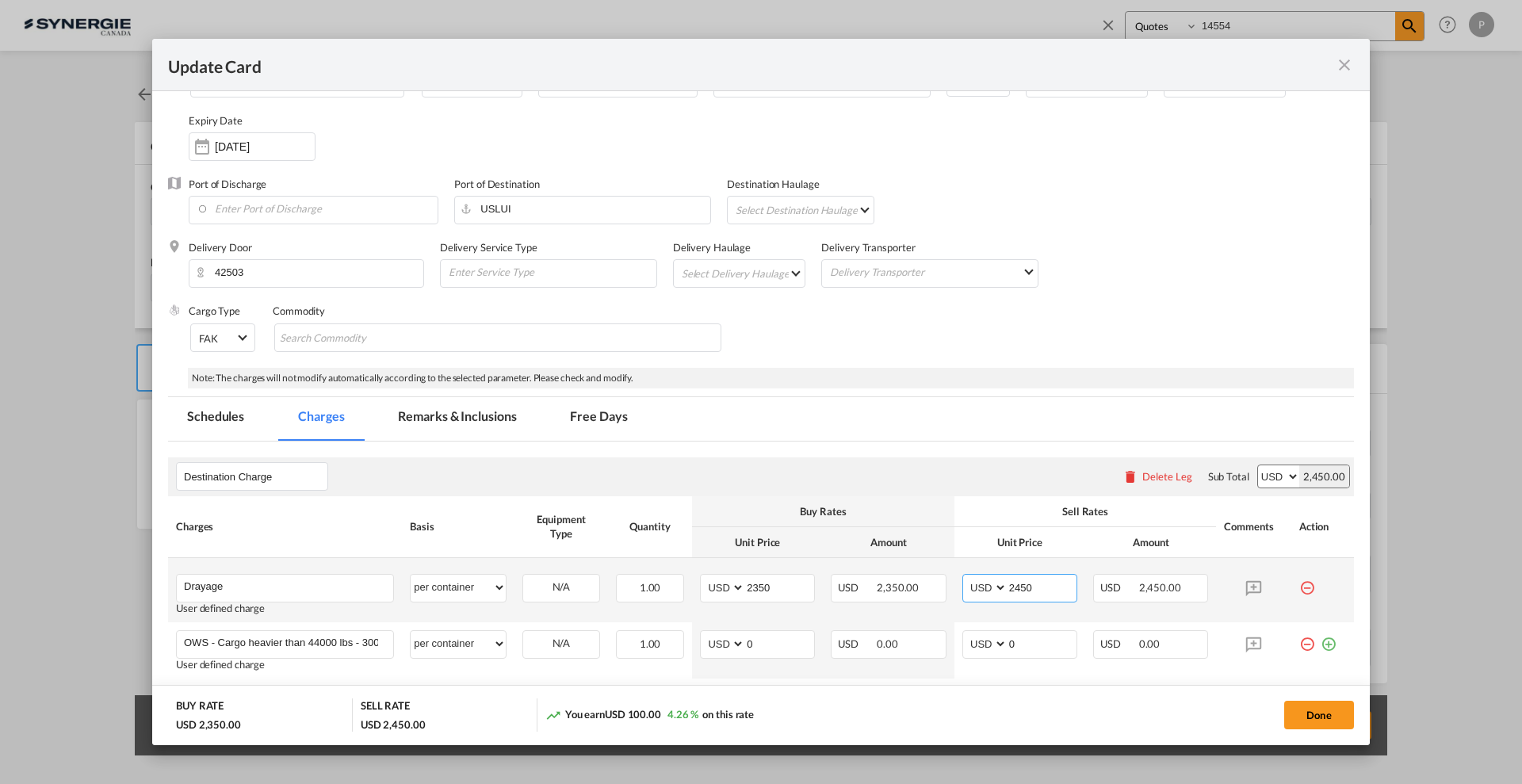
drag, startPoint x: 1040, startPoint y: 585, endPoint x: 1006, endPoint y: 580, distance: 34.4
click at [1008, 580] on input "2450" at bounding box center [1042, 586] width 69 height 24
type input "2500"
click at [728, 411] on md-tabs-canvas "Schedules Charges Remarks & Inclusions Free Days Schedules Charges Remarks & In…" at bounding box center [761, 419] width 1186 height 43
click at [437, 412] on md-tab-item "Remarks & Inclusions" at bounding box center [457, 419] width 156 height 43
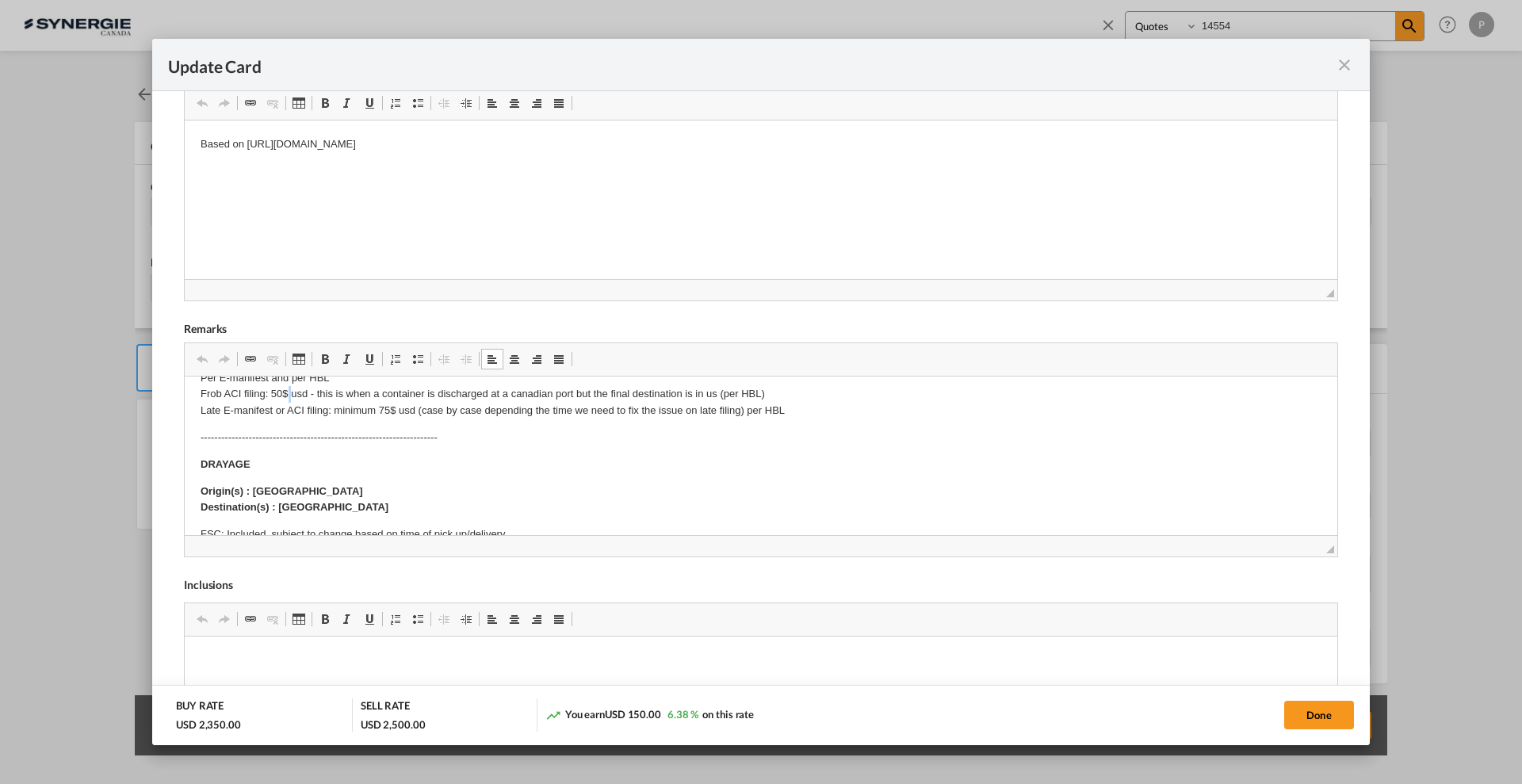
scroll to position [99, 0]
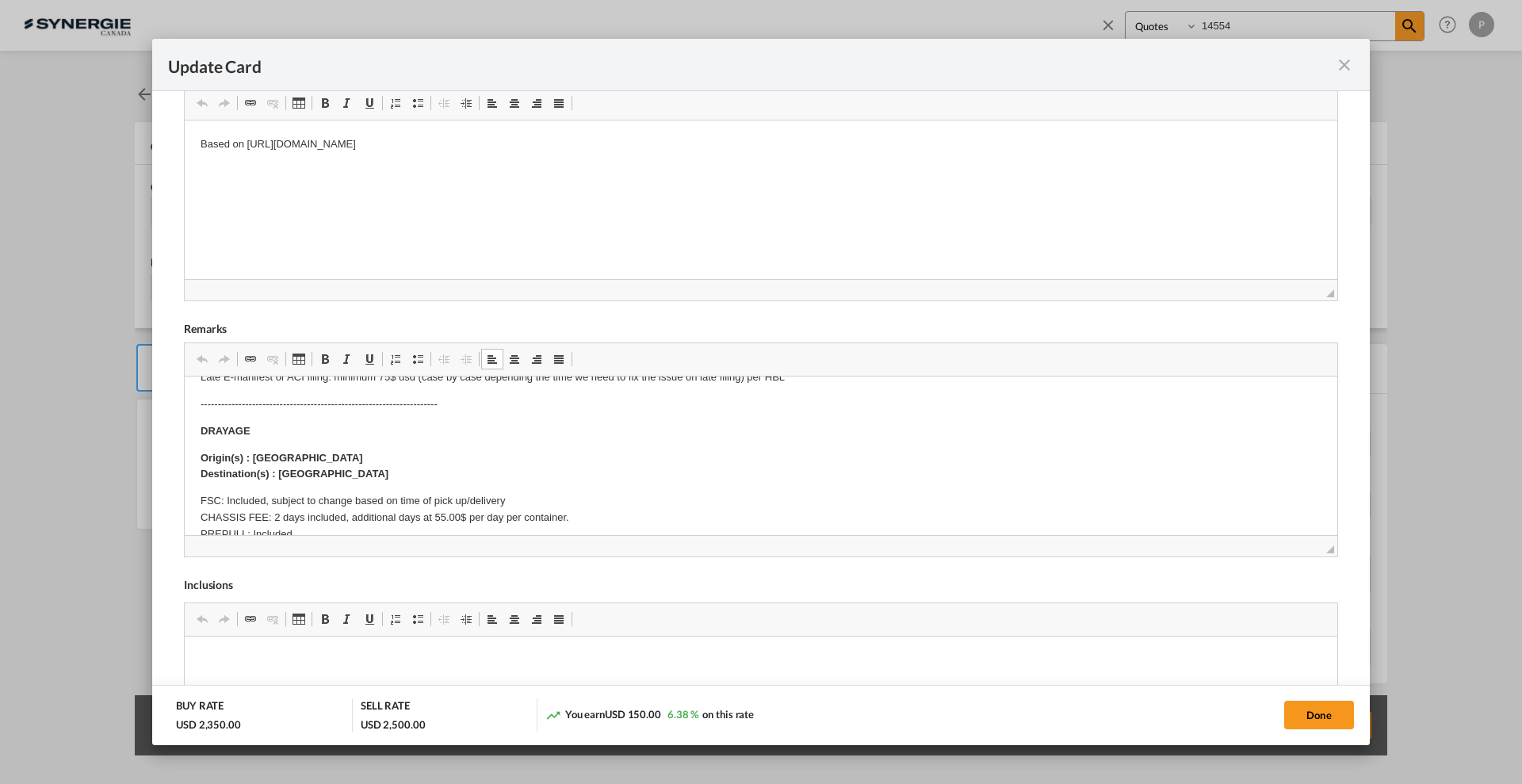
click at [268, 452] on strong "Origin(s) : [GEOGRAPHIC_DATA] Port Destination(s) : [GEOGRAPHIC_DATA]" at bounding box center [294, 466] width 188 height 28
drag, startPoint x: 378, startPoint y: 472, endPoint x: 274, endPoint y: 476, distance: 104.1
click at [274, 476] on p "Origin(s) : [GEOGRAPHIC_DATA] [GEOGRAPHIC_DATA](s) : [GEOGRAPHIC_DATA]" at bounding box center [761, 466] width 1121 height 33
click at [336, 471] on strong "Origin(s) : [GEOGRAPHIC_DATA] Port Destination(s) : Doors [GEOGRAPHIC_DATA] - […" at bounding box center [370, 466] width 340 height 28
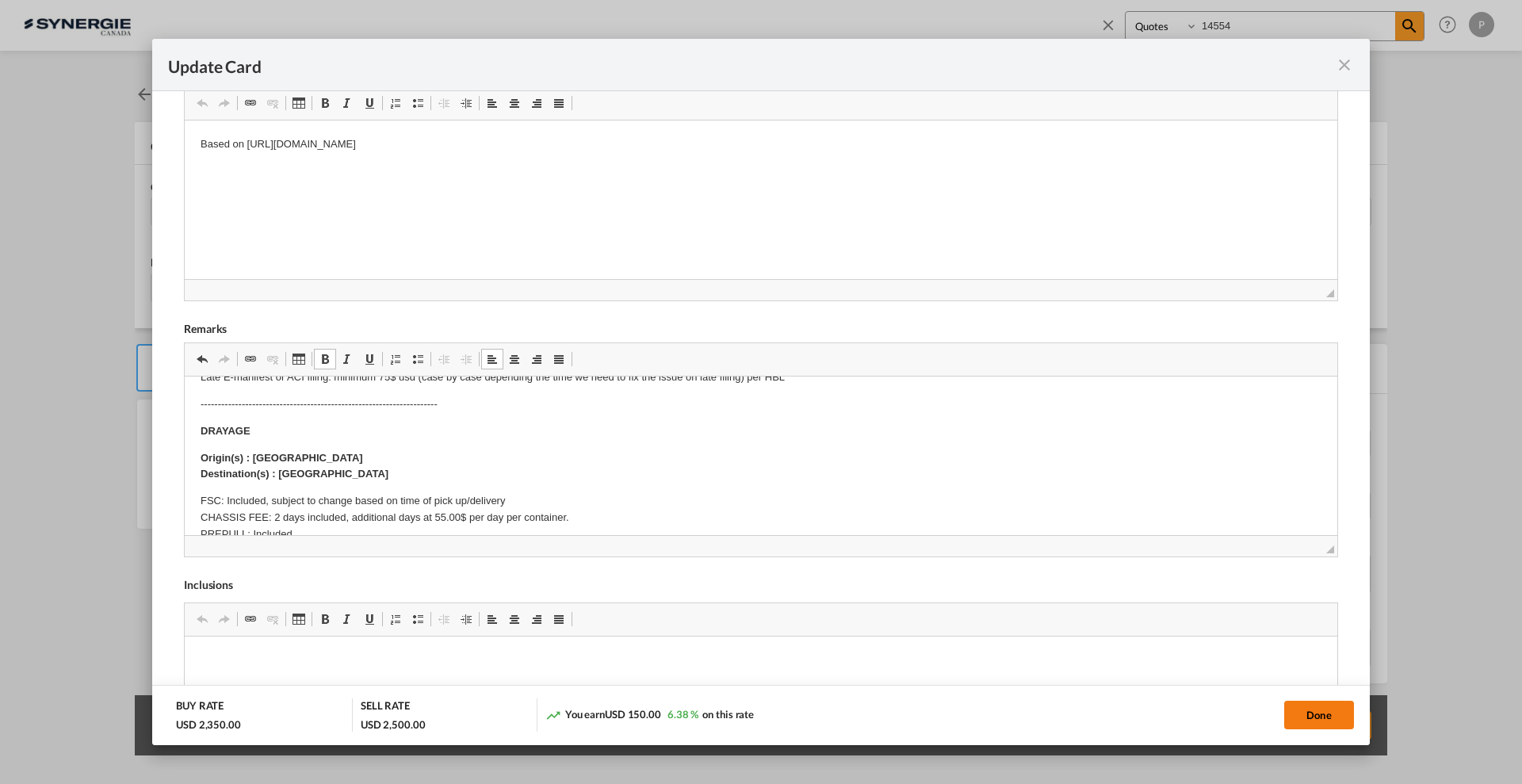
click at [1309, 714] on button "Done" at bounding box center [1319, 715] width 70 height 28
type input "[DATE]"
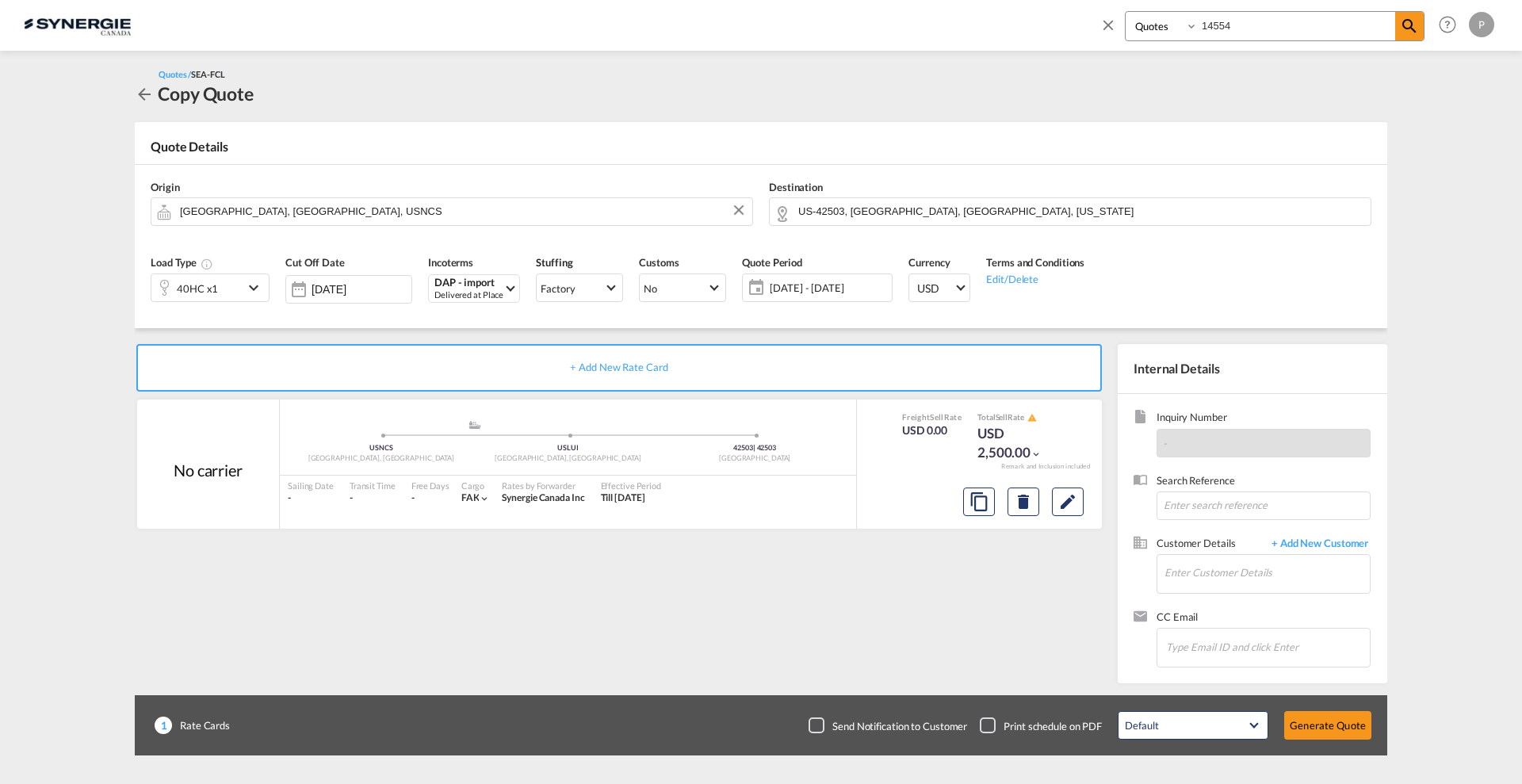
scroll to position [187, 0]
click at [1182, 561] on input "Enter Customer Details" at bounding box center [1267, 572] width 205 height 36
paste input "[EMAIL_ADDRESS][DOMAIN_NAME]"
click at [1218, 597] on div "[PERSON_NAME] [EMAIL_ADDRESS][DOMAIN_NAME] | United Transline" at bounding box center [1314, 599] width 301 height 42
type input "United Transline, [PERSON_NAME], [EMAIL_ADDRESS][DOMAIN_NAME]"
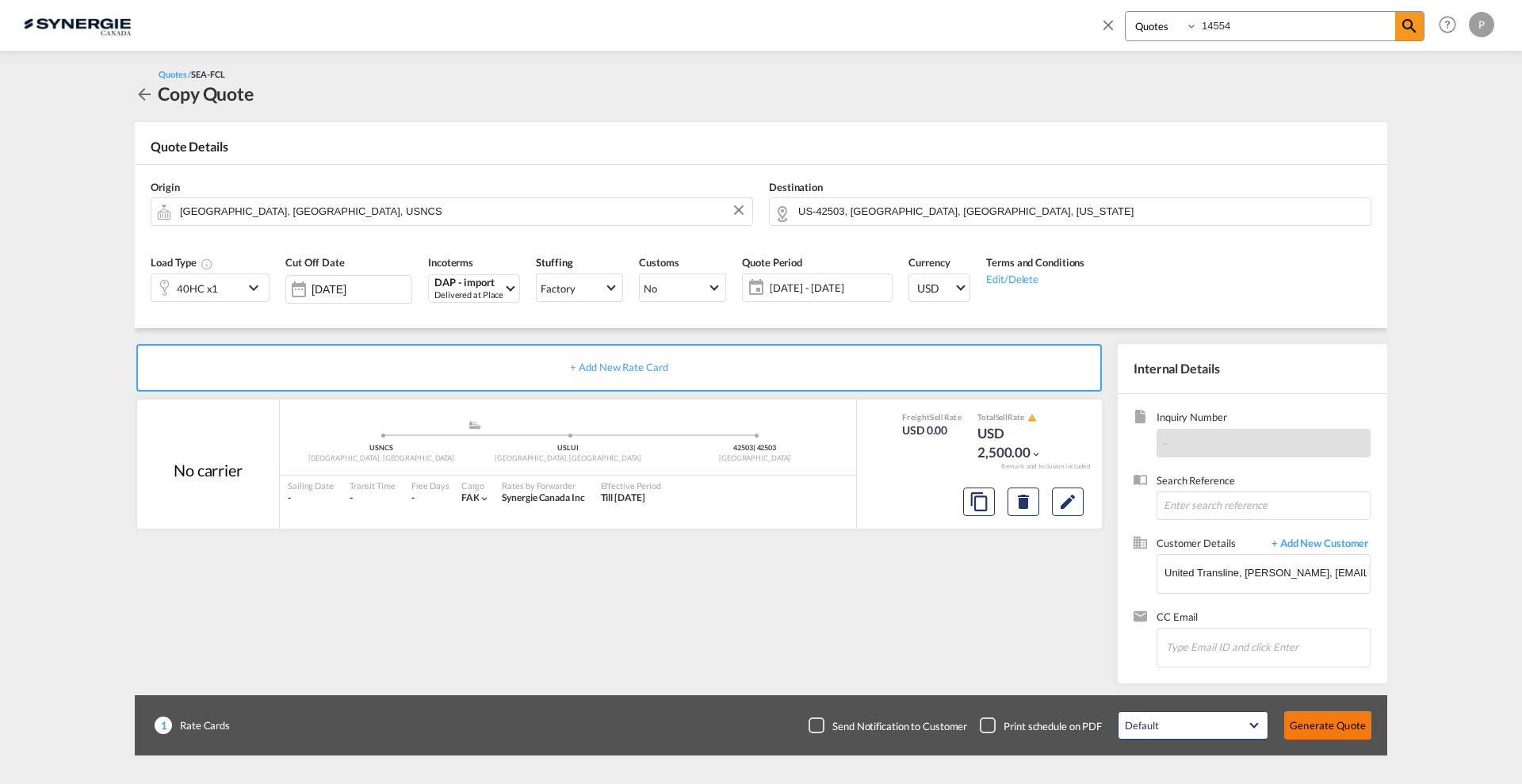
click at [1336, 727] on button "Generate Quote" at bounding box center [1327, 725] width 87 height 28
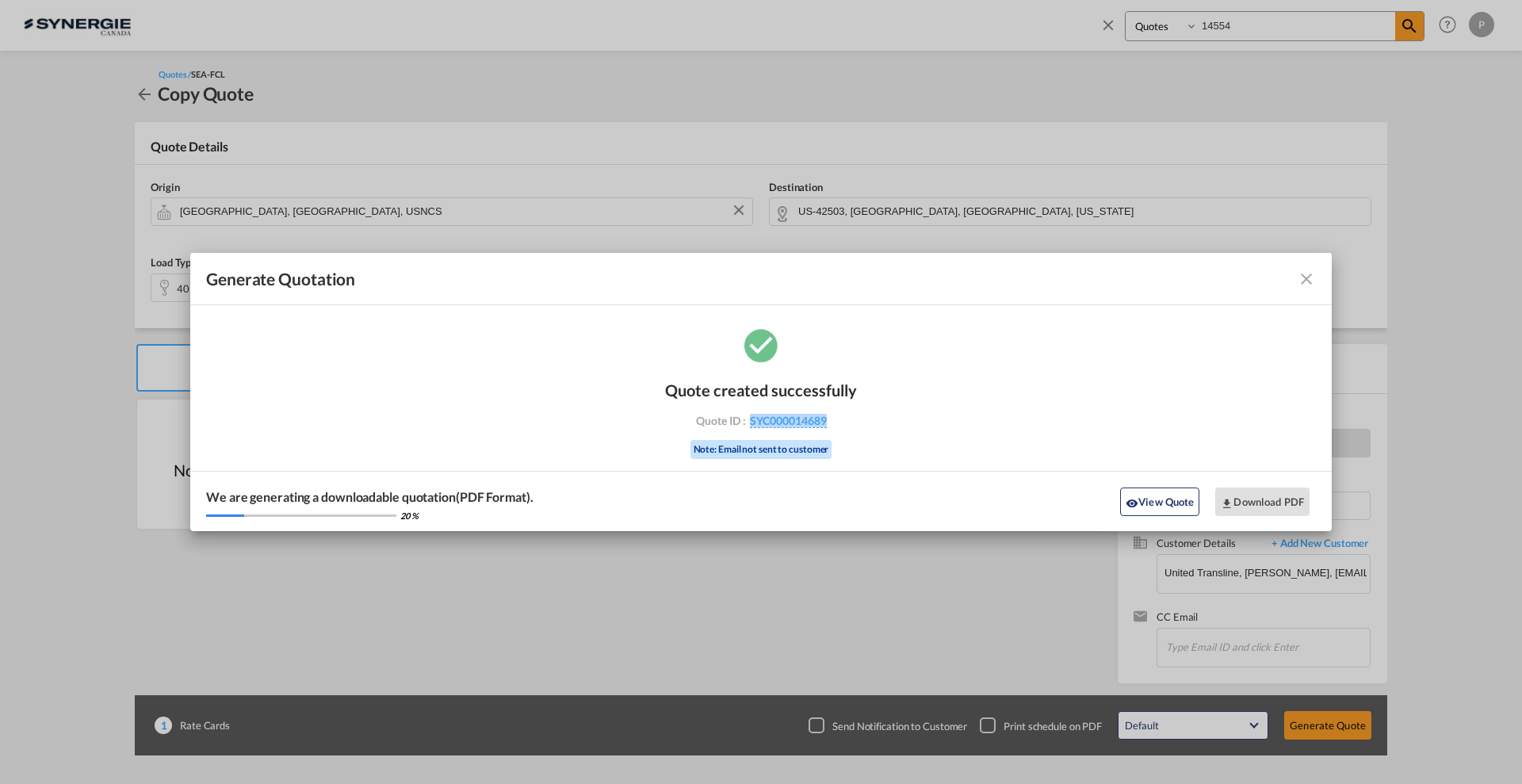
drag, startPoint x: 856, startPoint y: 431, endPoint x: 738, endPoint y: 430, distance: 118.0
click at [738, 430] on div "Quote created successfully Quote ID : SYC000014689 Note: Email not sent to cust…" at bounding box center [761, 418] width 192 height 107
copy span "SYC000014689"
click at [1292, 496] on button "Download PDF" at bounding box center [1262, 501] width 94 height 28
